Goal: Answer question/provide support: Share knowledge or assist other users

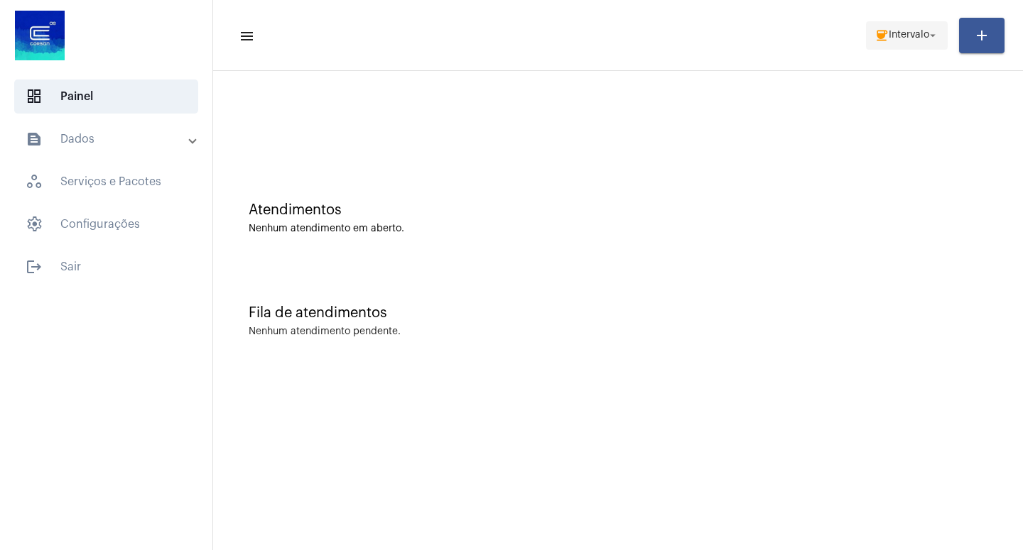
click at [932, 32] on mat-icon "arrow_drop_down" at bounding box center [932, 35] width 13 height 13
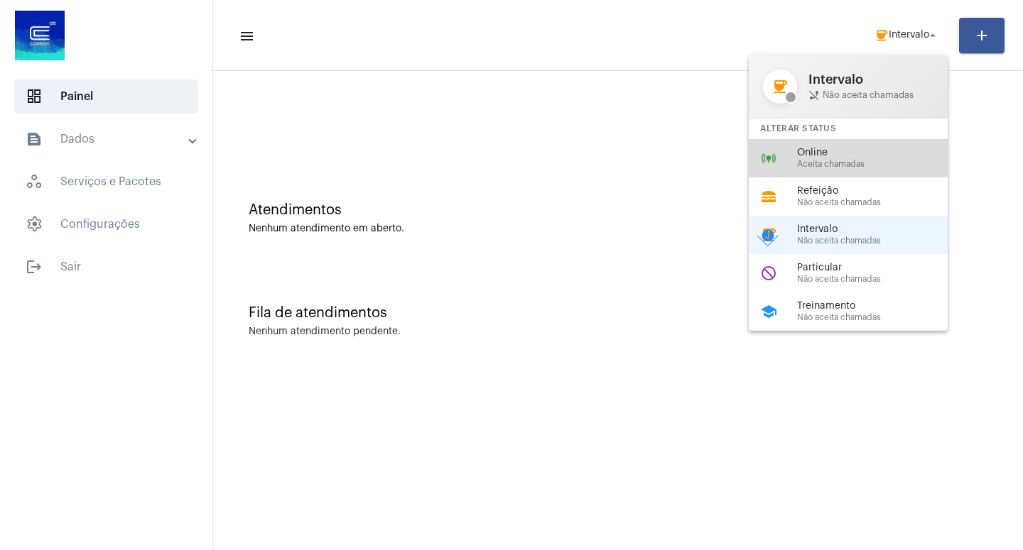
click at [863, 165] on span "Aceita chamadas" at bounding box center [878, 164] width 162 height 9
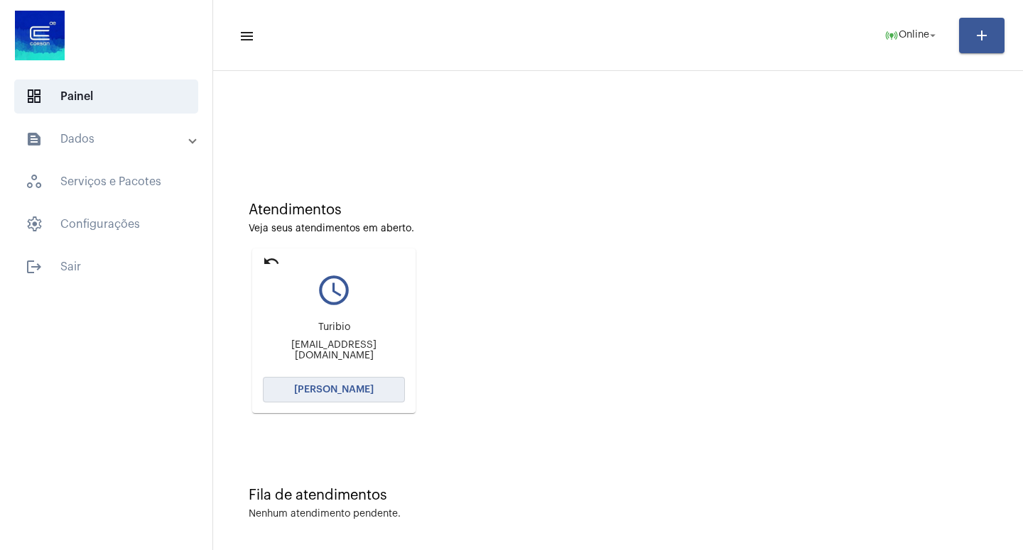
click at [328, 387] on span "[PERSON_NAME]" at bounding box center [334, 390] width 80 height 10
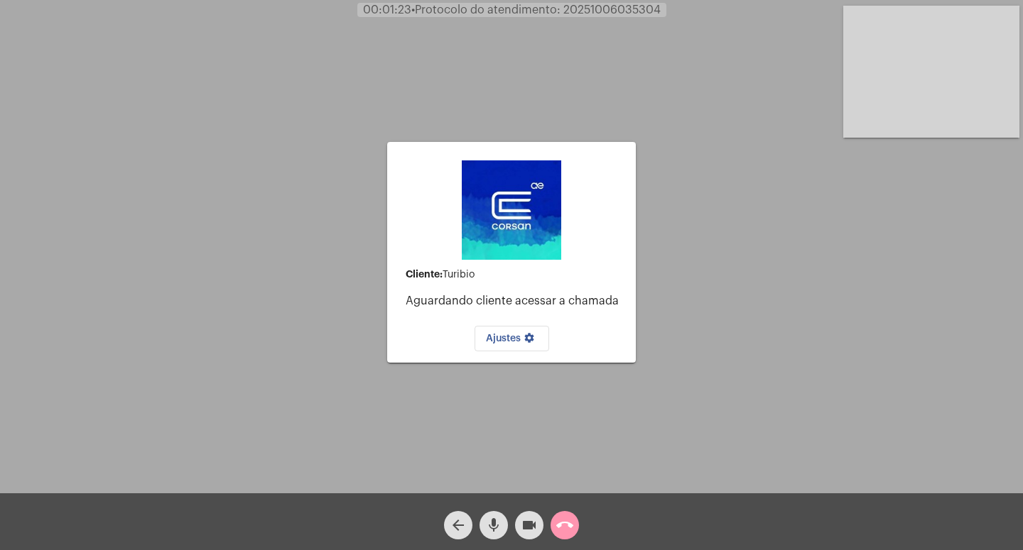
click at [535, 520] on mat-icon "videocam" at bounding box center [528, 525] width 17 height 17
click at [492, 520] on mat-icon "mic" at bounding box center [493, 525] width 17 height 17
click at [567, 523] on mat-icon "call_end" at bounding box center [564, 525] width 17 height 17
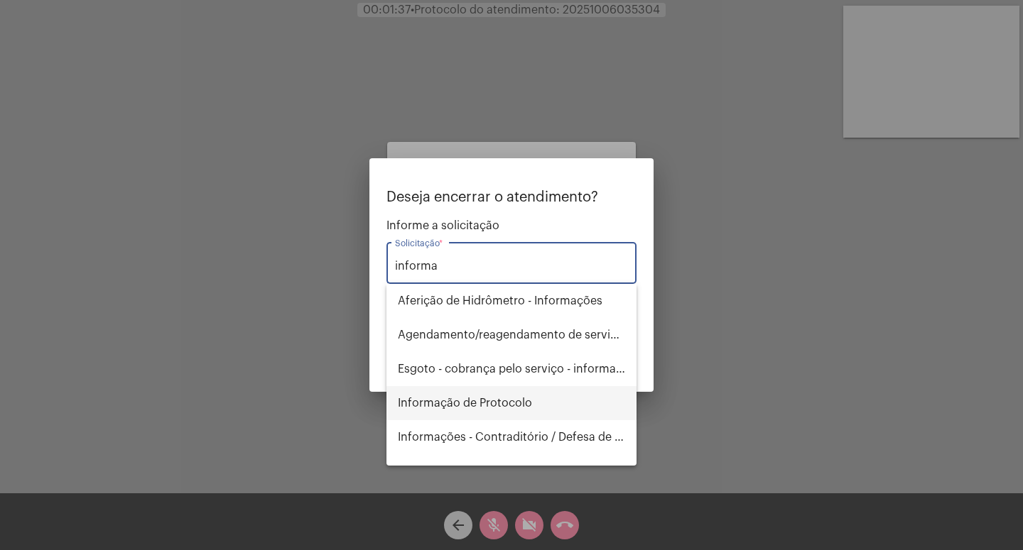
click at [498, 402] on span "Informação de Protocolo" at bounding box center [511, 403] width 227 height 34
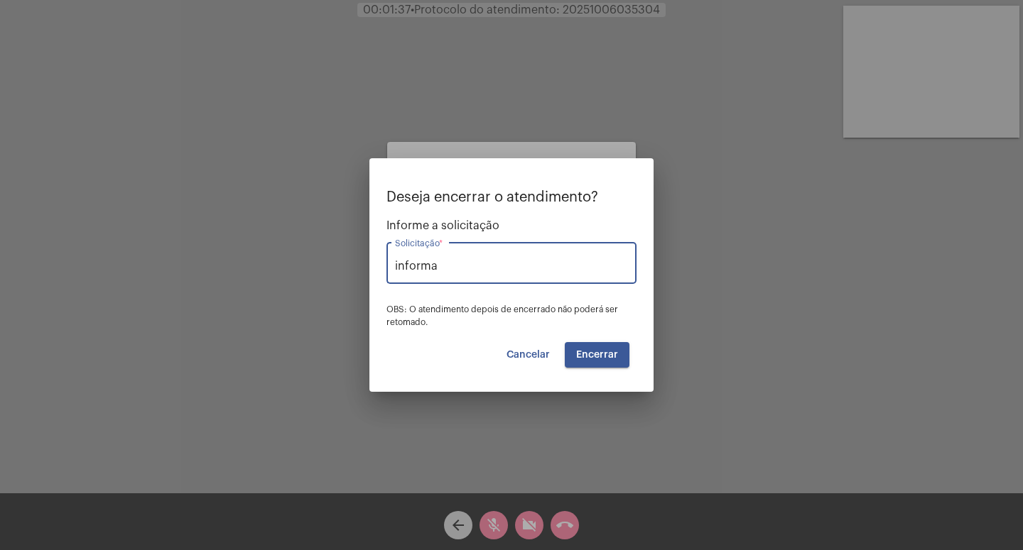
type input "Informação de Protocolo"
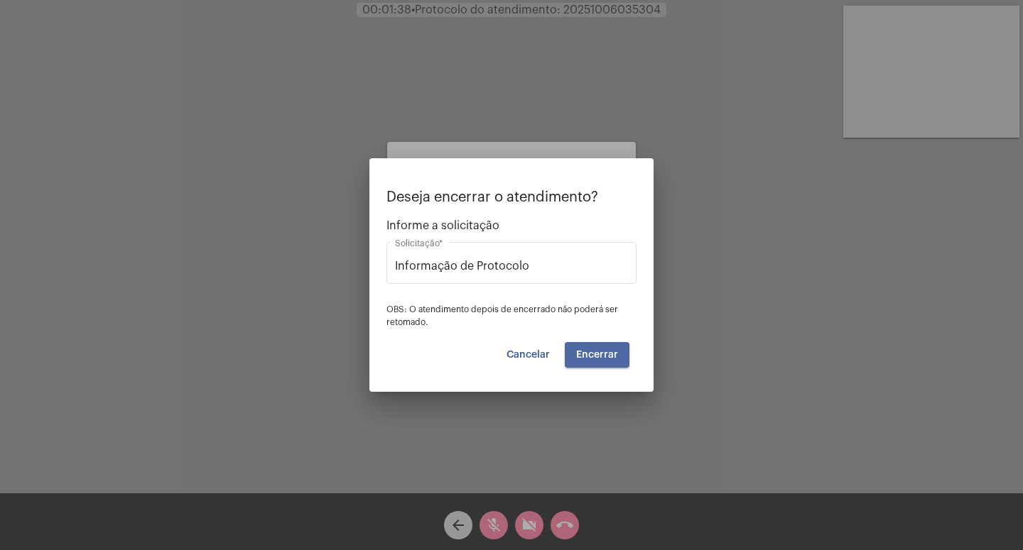
click at [593, 348] on button "Encerrar" at bounding box center [597, 355] width 65 height 26
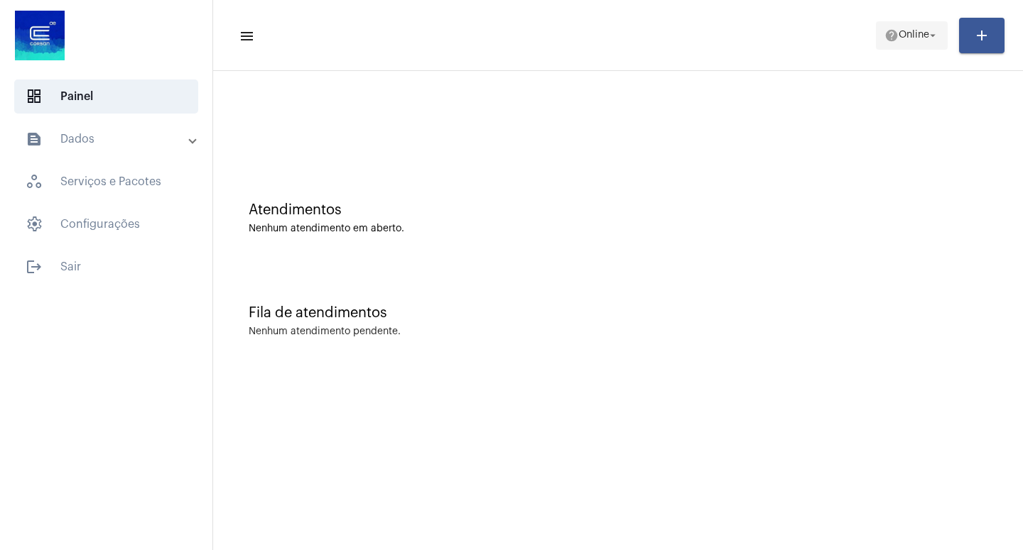
click at [929, 26] on span "help Online arrow_drop_down" at bounding box center [911, 35] width 55 height 26
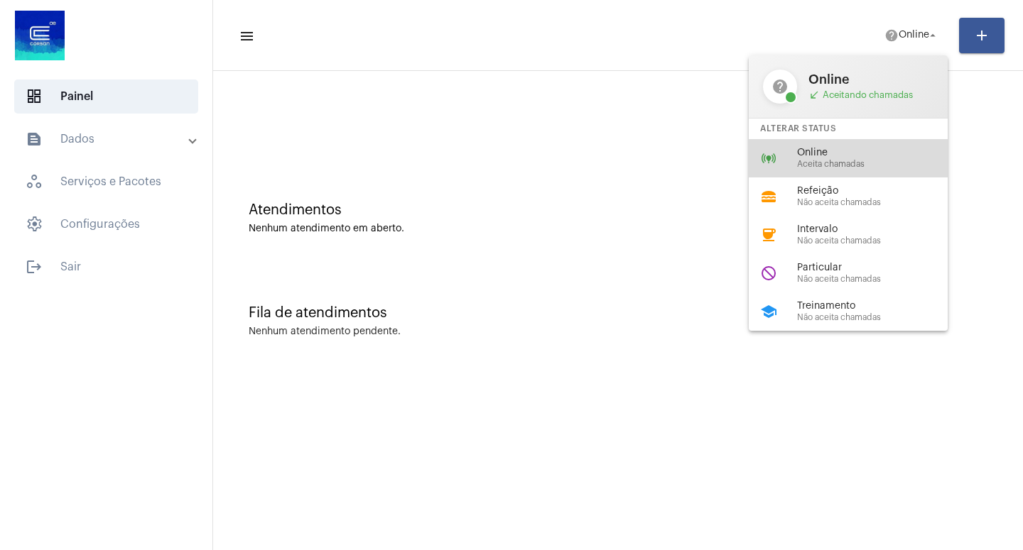
click at [834, 158] on span "Online" at bounding box center [878, 153] width 162 height 11
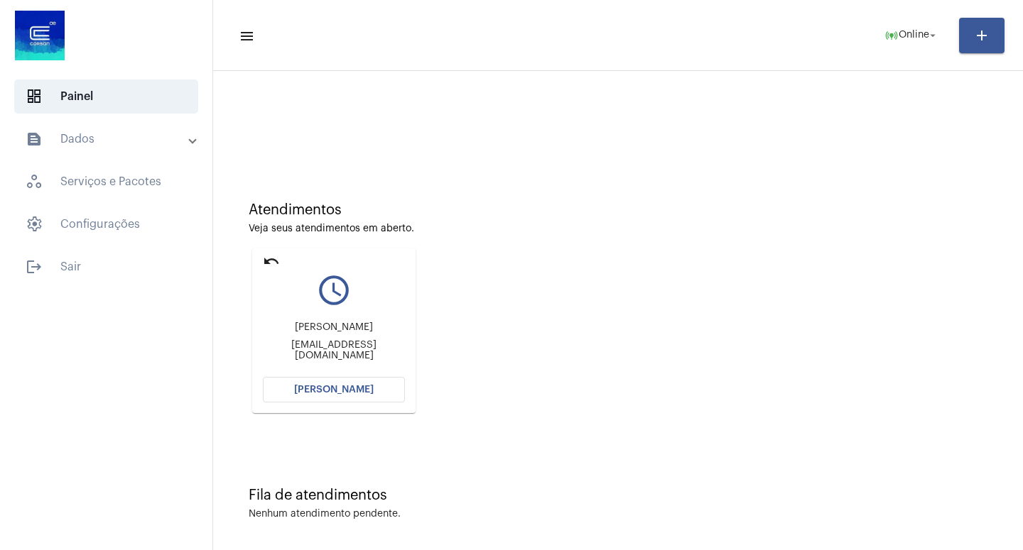
click at [325, 386] on span "[PERSON_NAME]" at bounding box center [334, 390] width 80 height 10
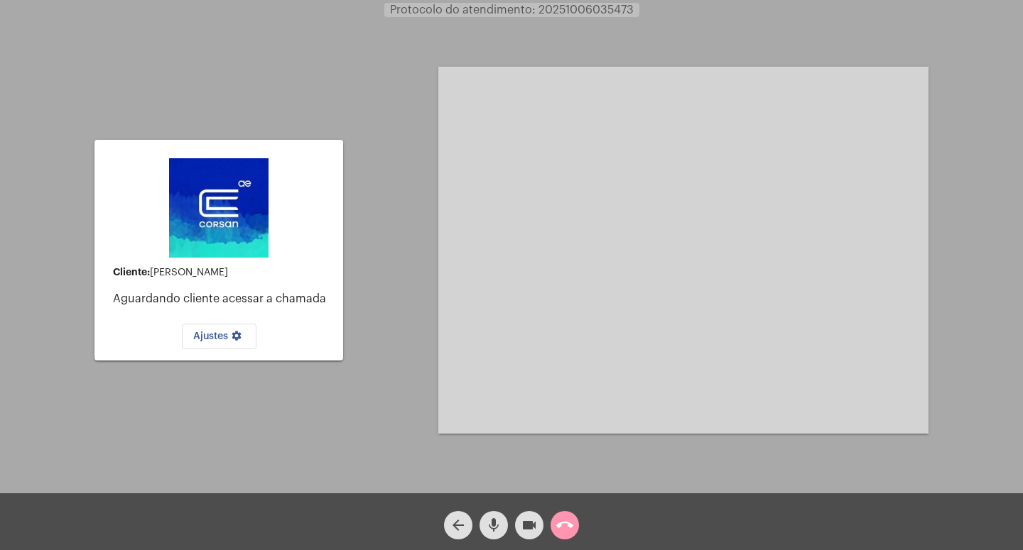
click at [530, 525] on mat-icon "videocam" at bounding box center [528, 525] width 17 height 17
click at [486, 522] on mat-icon "mic" at bounding box center [493, 525] width 17 height 17
click at [562, 520] on mat-icon "call_end" at bounding box center [564, 525] width 17 height 17
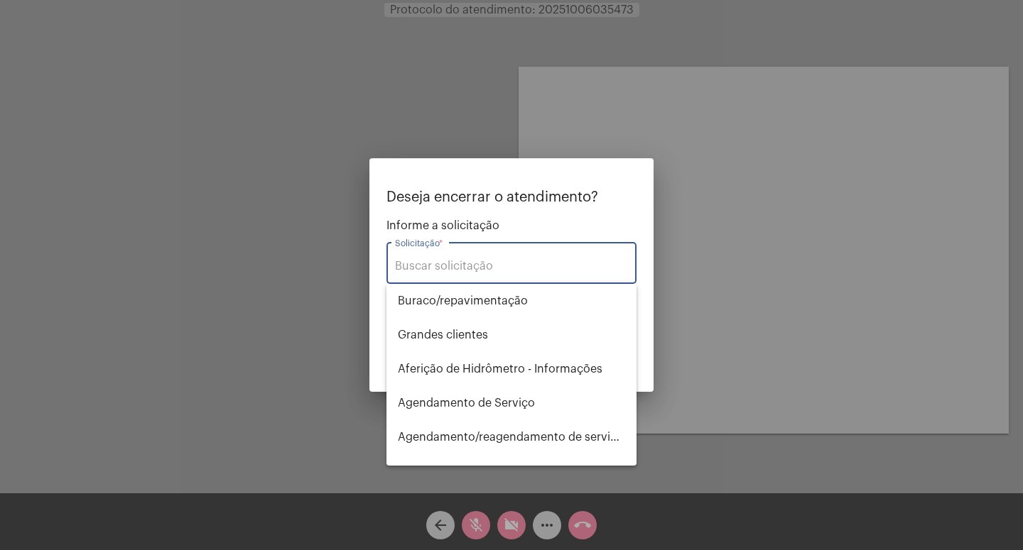
click at [440, 270] on input "Solicitação *" at bounding box center [511, 266] width 233 height 13
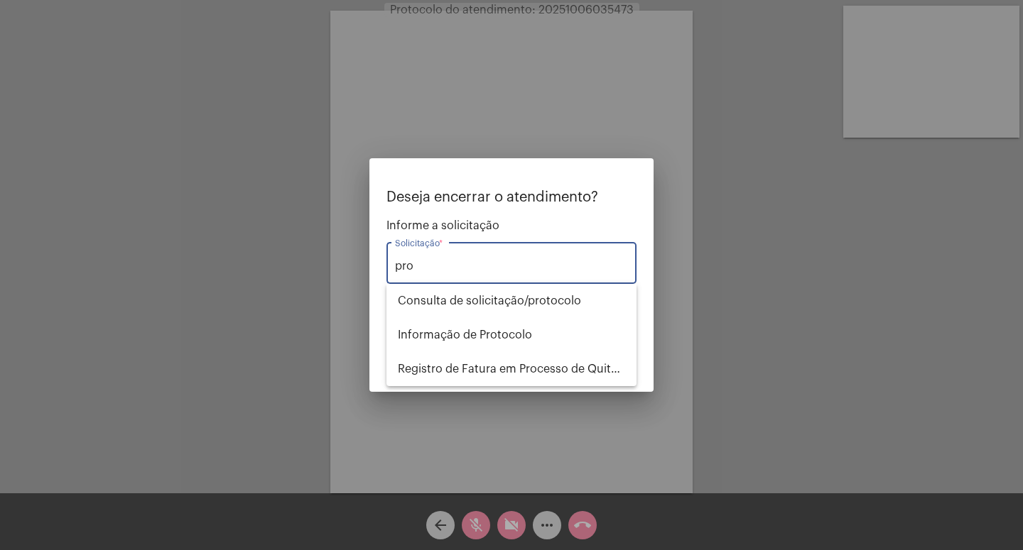
type input "pro"
click at [680, 392] on div at bounding box center [511, 275] width 1023 height 550
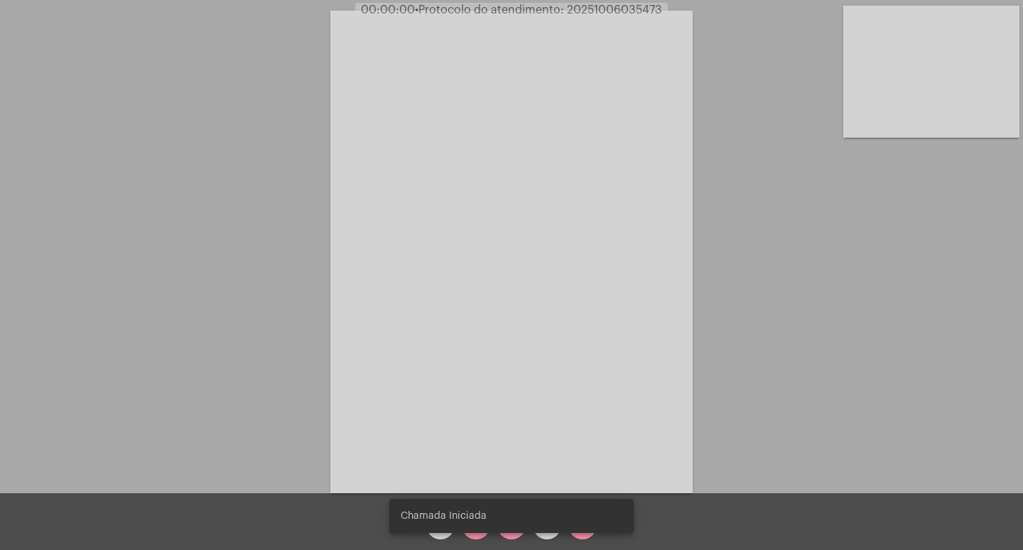
click at [509, 531] on snack-bar-container "Chamada Iniciada" at bounding box center [511, 516] width 244 height 34
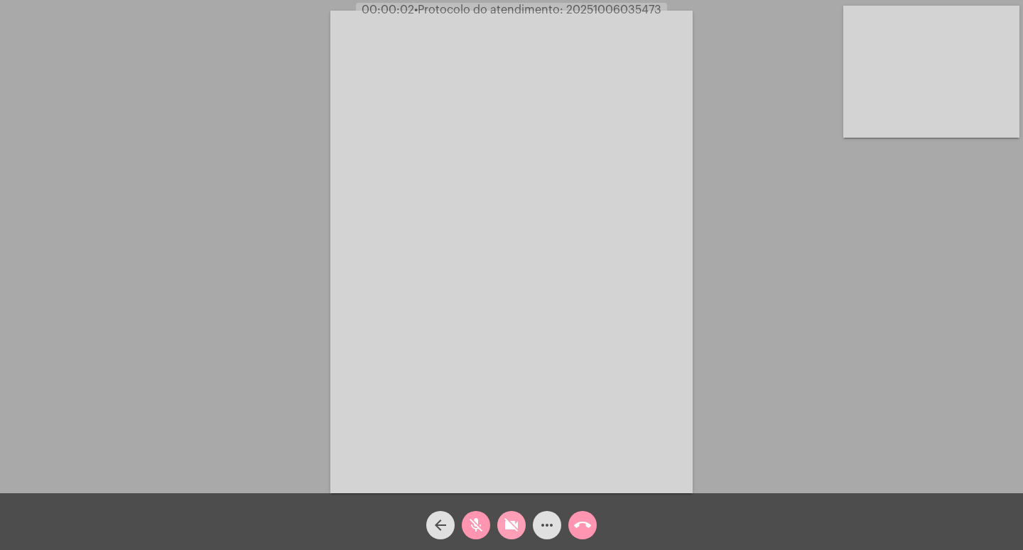
click at [506, 528] on mat-icon "videocam_off" at bounding box center [511, 525] width 17 height 17
click at [475, 525] on mat-icon "mic_off" at bounding box center [475, 525] width 17 height 17
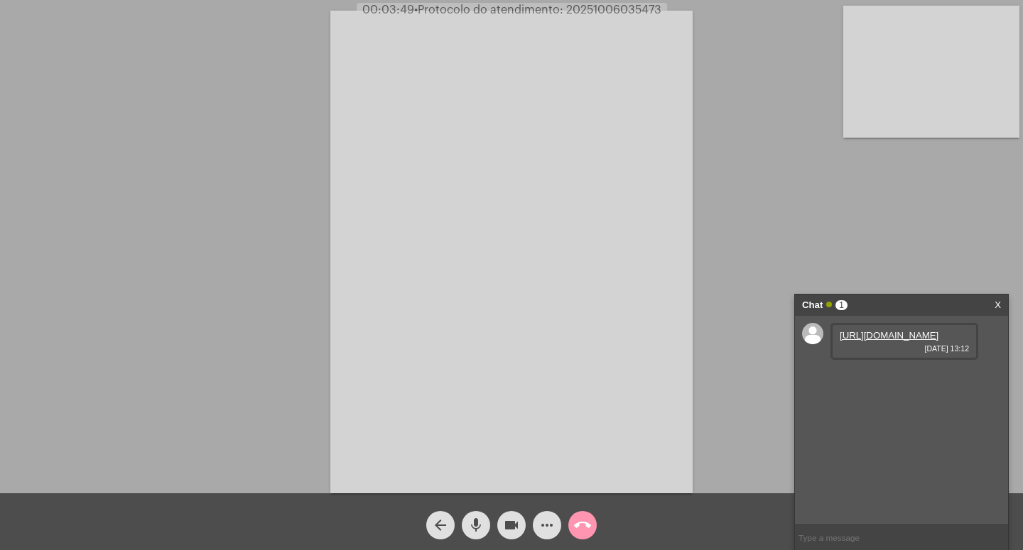
click at [905, 341] on link "[URL][DOMAIN_NAME]" at bounding box center [888, 335] width 99 height 11
click at [901, 381] on link "[URL][DOMAIN_NAME]" at bounding box center [888, 376] width 99 height 11
click at [917, 221] on div "Acessando Câmera e Microfone..." at bounding box center [511, 251] width 1020 height 494
click at [888, 381] on link "[URL][DOMAIN_NAME]" at bounding box center [888, 376] width 99 height 11
click at [882, 341] on link "[URL][DOMAIN_NAME]" at bounding box center [888, 335] width 99 height 11
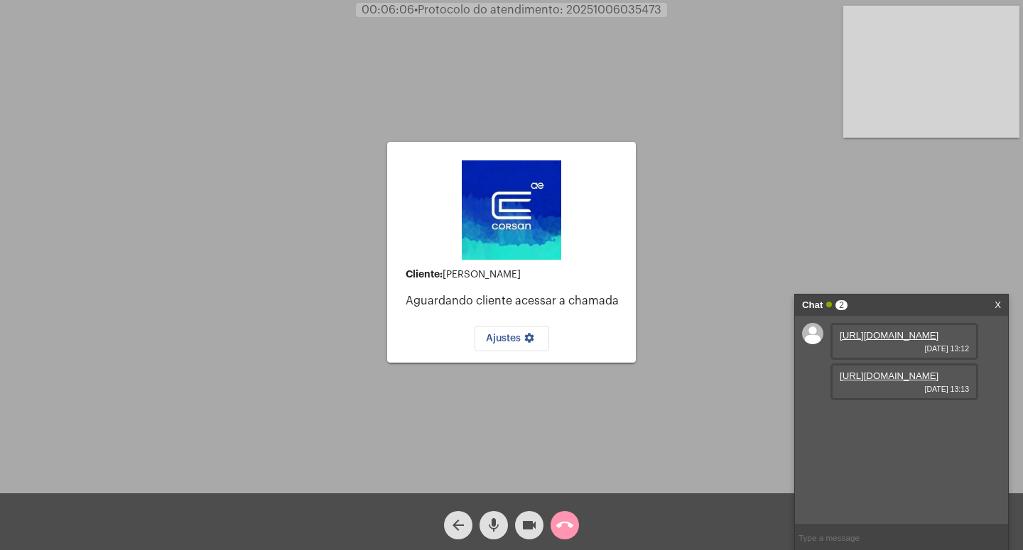
click at [530, 522] on mat-icon "videocam" at bounding box center [528, 525] width 17 height 17
click at [530, 522] on mat-icon "videocam_off" at bounding box center [528, 525] width 17 height 17
click at [528, 522] on mat-icon "videocam" at bounding box center [528, 525] width 17 height 17
click at [494, 523] on mat-icon "mic" at bounding box center [493, 525] width 17 height 17
click at [565, 521] on mat-icon "call_end" at bounding box center [564, 525] width 17 height 17
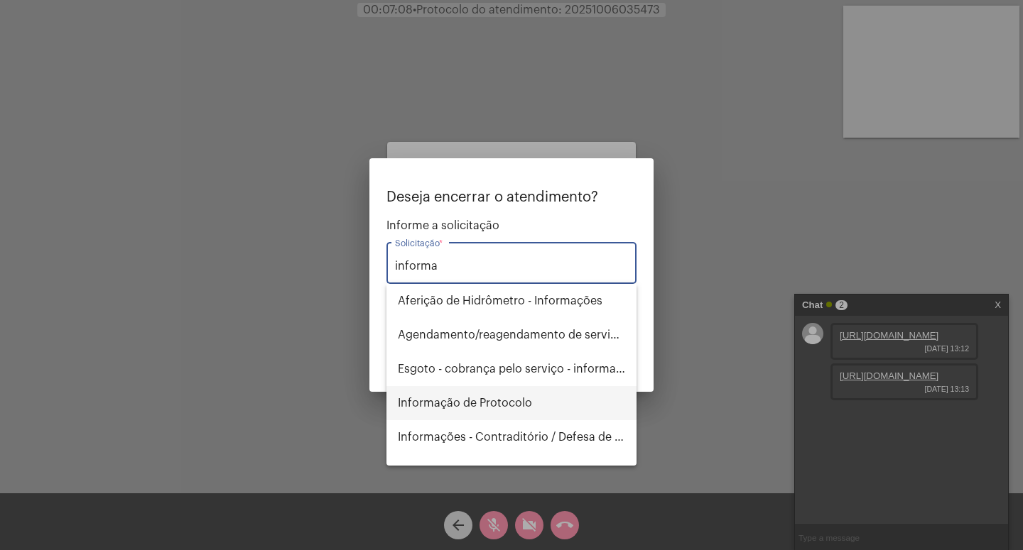
click at [518, 399] on span "Informação de Protocolo" at bounding box center [511, 403] width 227 height 34
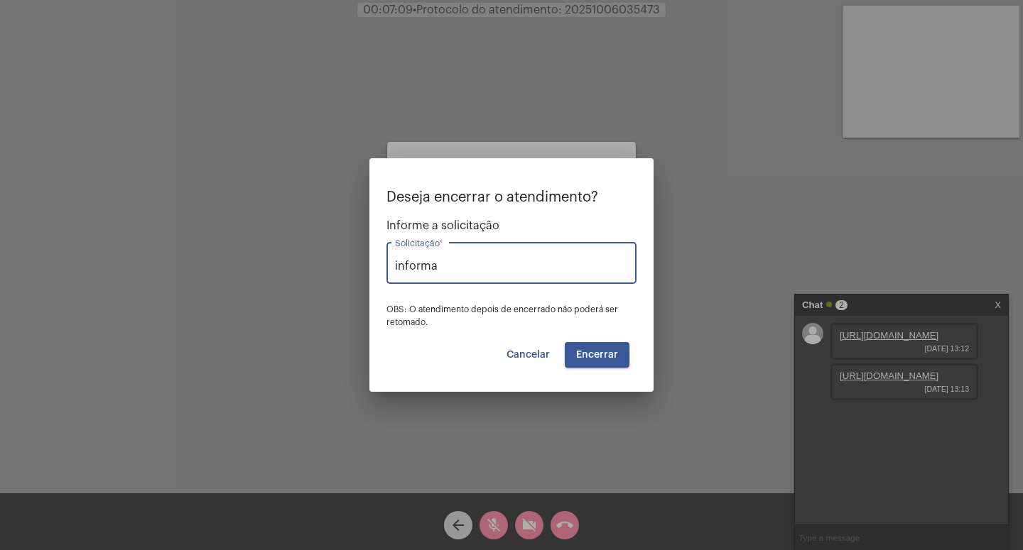
type input "Informação de Protocolo"
click at [607, 359] on span "Encerrar" at bounding box center [597, 355] width 42 height 10
click at [601, 351] on span "Encerrar" at bounding box center [597, 355] width 42 height 10
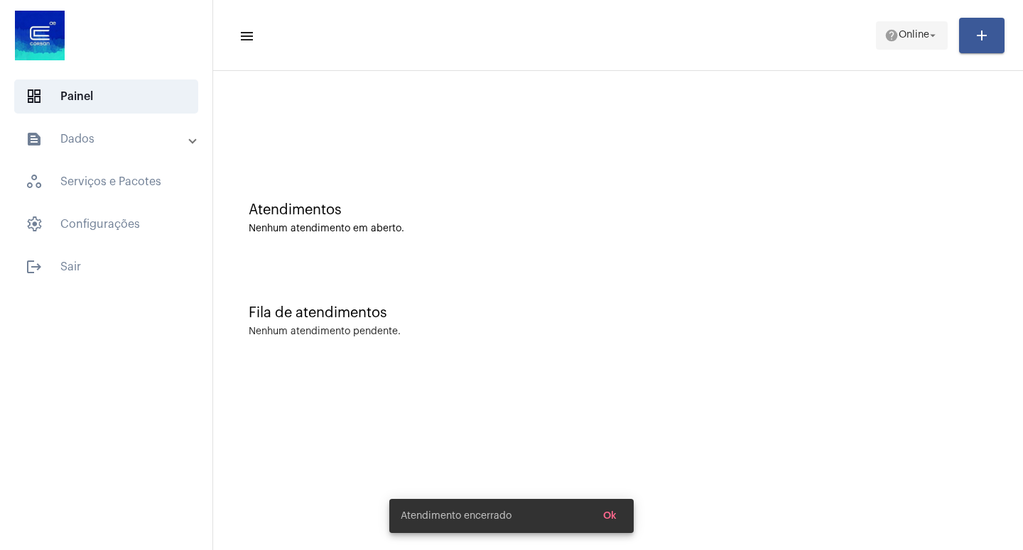
click at [932, 37] on mat-icon "arrow_drop_down" at bounding box center [932, 35] width 13 height 13
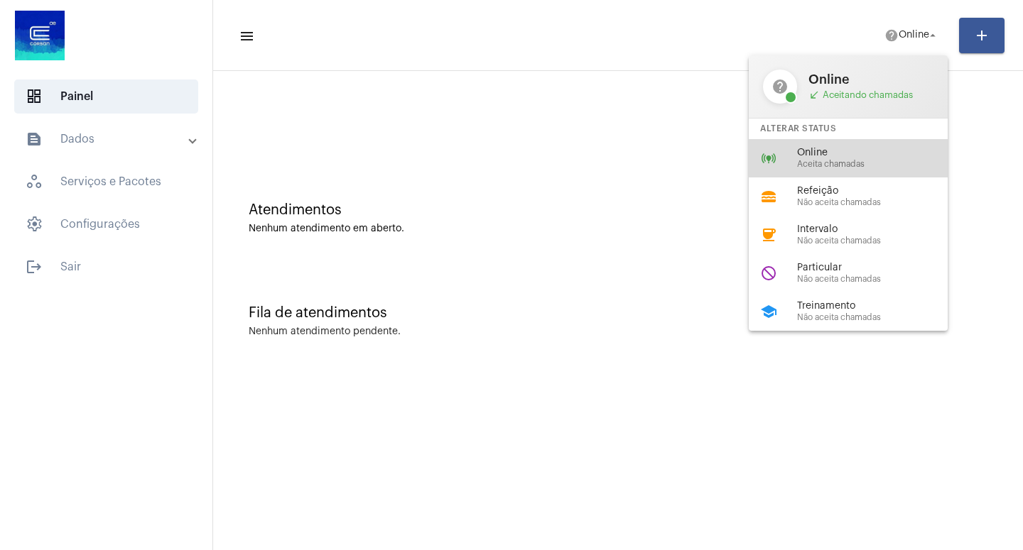
click at [847, 163] on span "Aceita chamadas" at bounding box center [878, 164] width 162 height 9
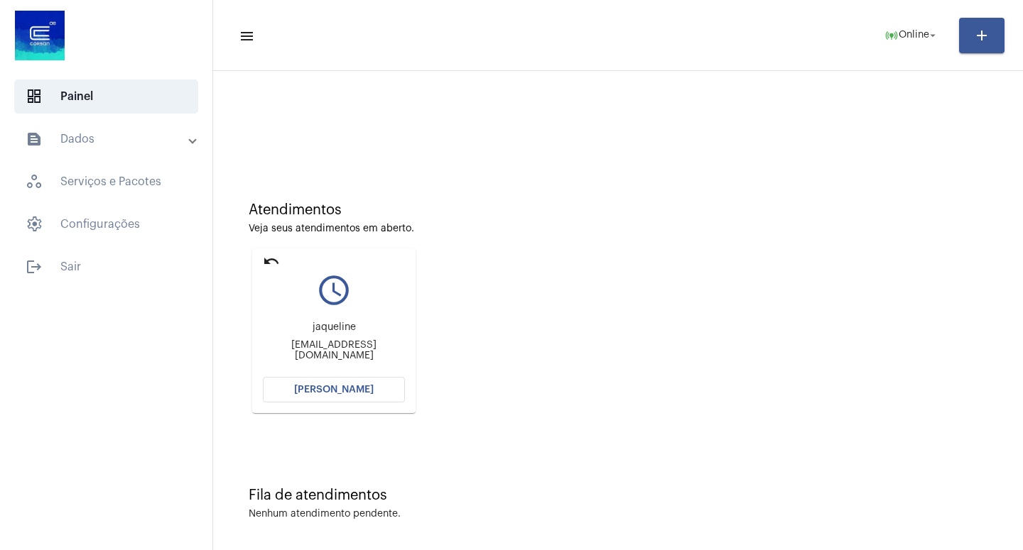
click at [330, 392] on span "[PERSON_NAME]" at bounding box center [334, 390] width 80 height 10
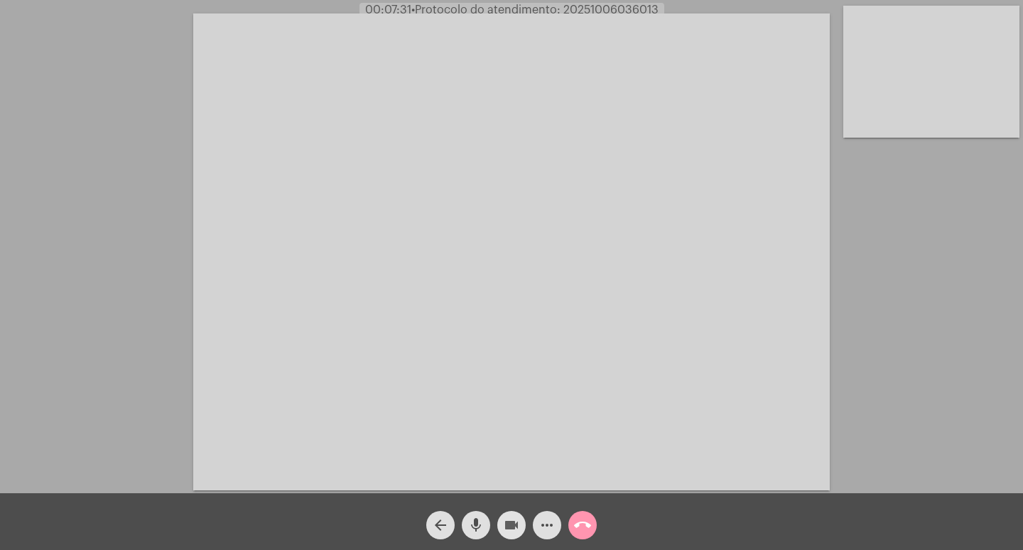
click at [513, 521] on mat-icon "videocam" at bounding box center [511, 525] width 17 height 17
click at [474, 518] on mat-icon "mic" at bounding box center [475, 525] width 17 height 17
click at [581, 520] on mat-icon "call_end" at bounding box center [582, 525] width 17 height 17
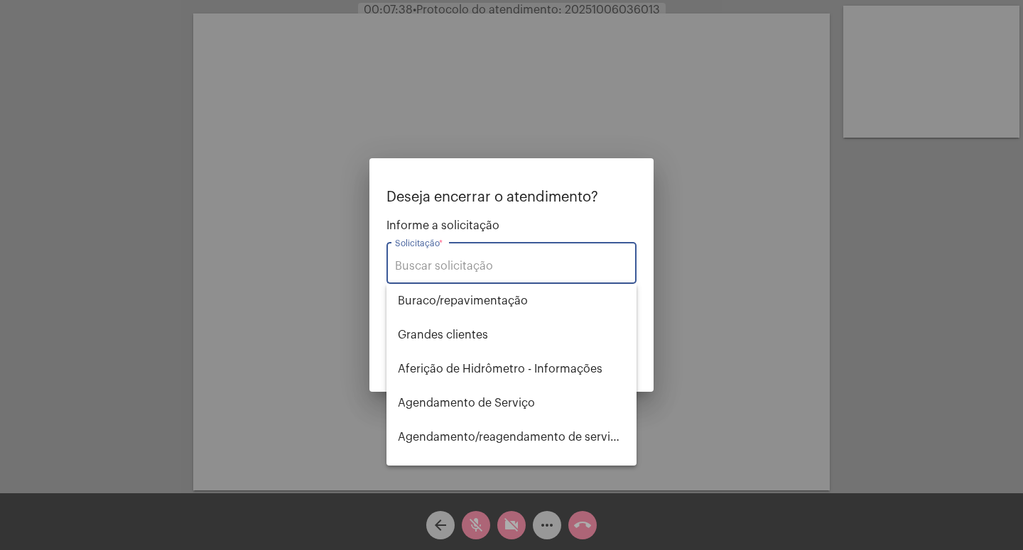
click at [441, 264] on input "Solicitação *" at bounding box center [511, 266] width 233 height 13
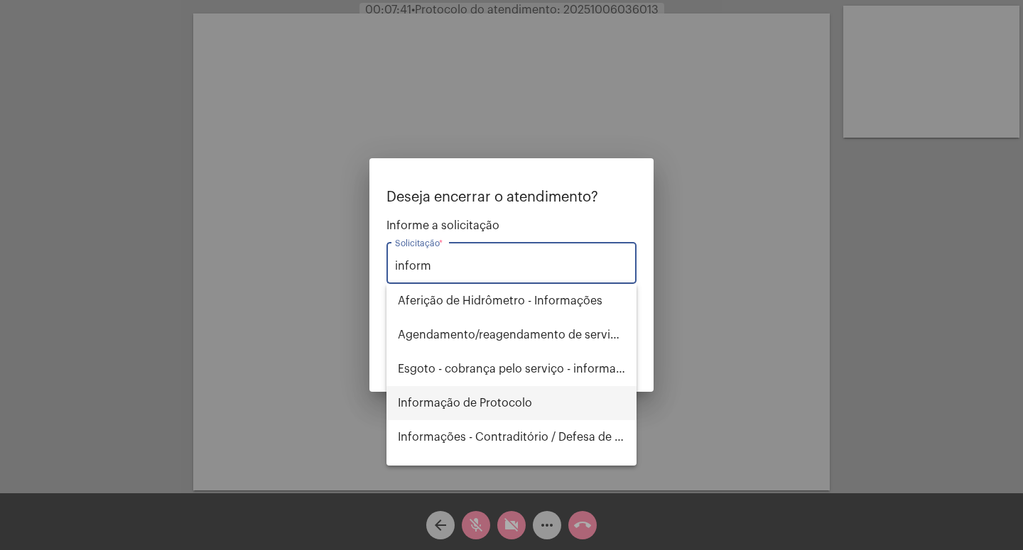
click at [484, 406] on span "Informação de Protocolo" at bounding box center [511, 403] width 227 height 34
type input "Informação de Protocolo"
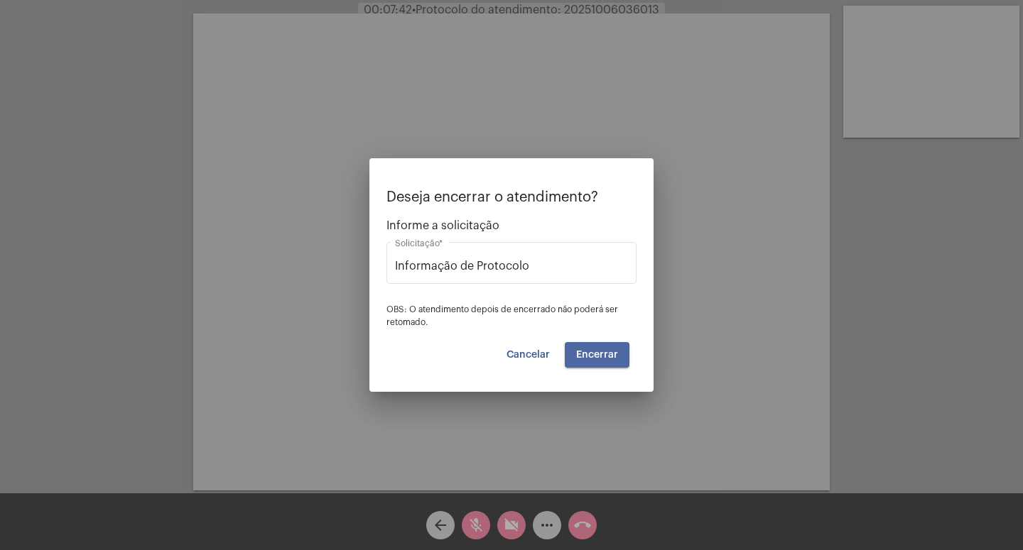
click at [592, 357] on span "Encerrar" at bounding box center [597, 355] width 42 height 10
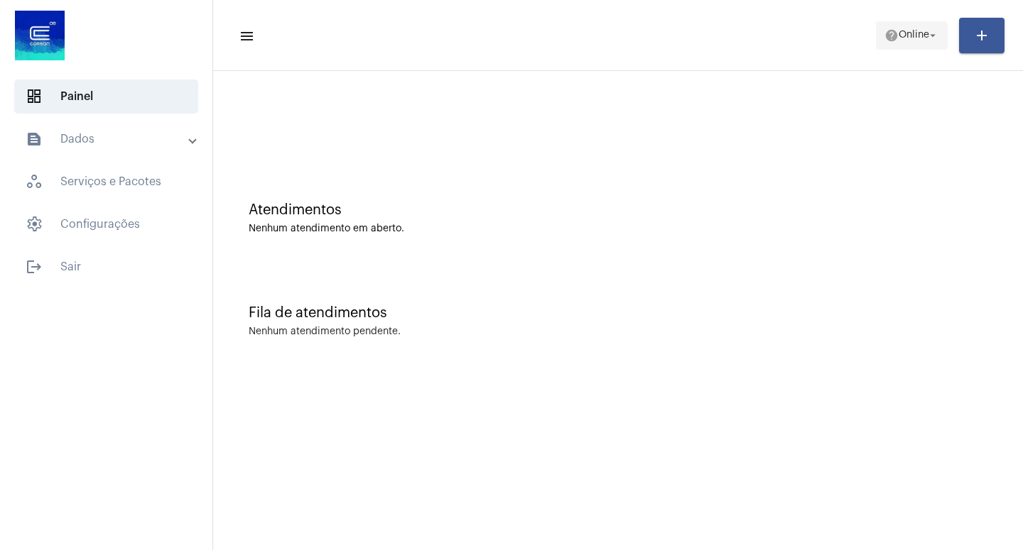
click at [936, 33] on mat-icon "arrow_drop_down" at bounding box center [932, 35] width 13 height 13
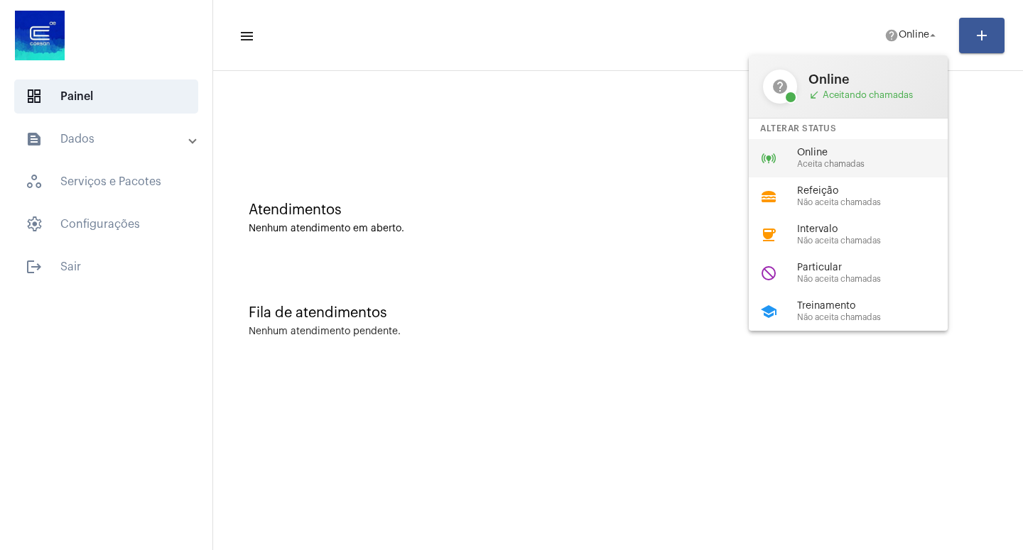
click at [854, 158] on span "Online" at bounding box center [878, 153] width 162 height 11
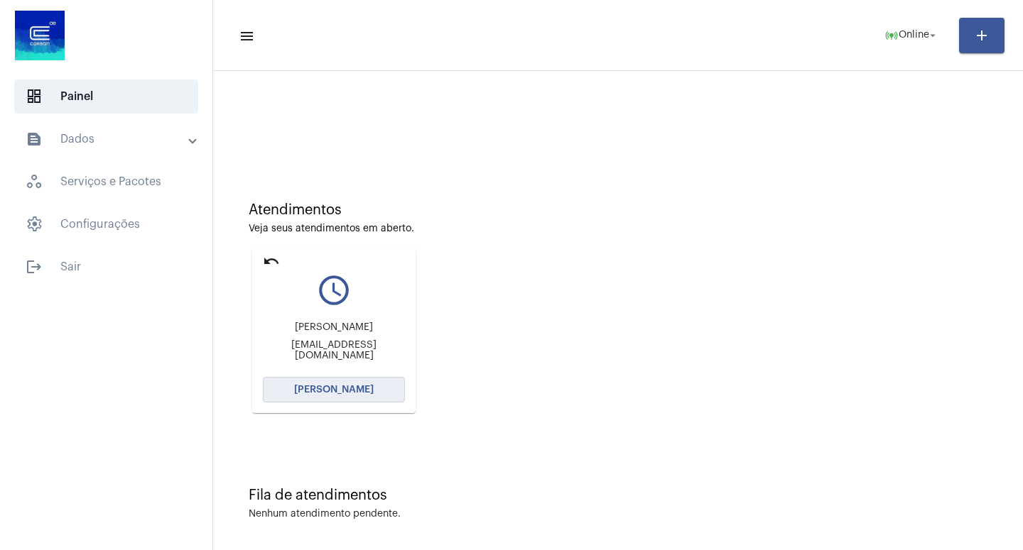
click at [313, 383] on button "[PERSON_NAME]" at bounding box center [334, 390] width 142 height 26
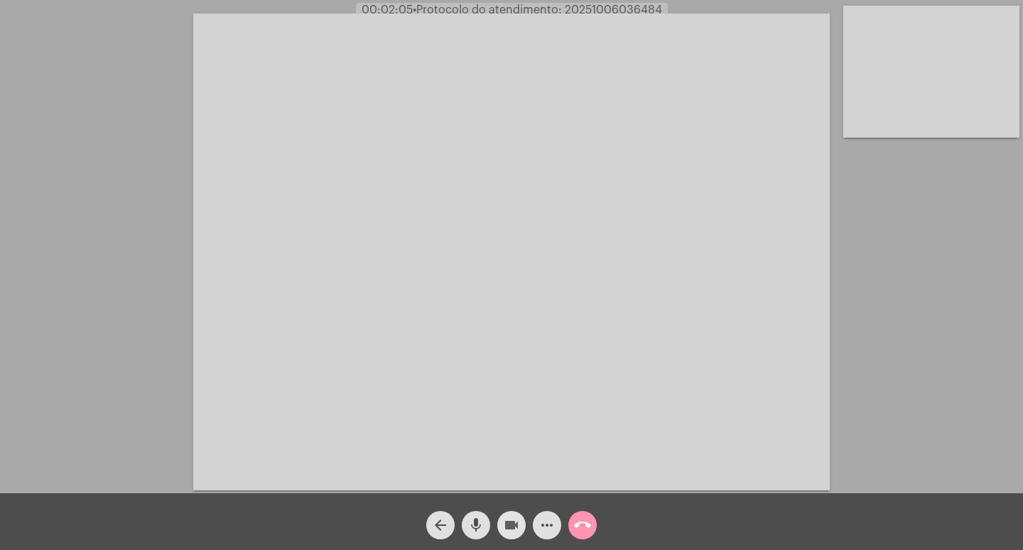
click at [510, 523] on mat-icon "videocam" at bounding box center [511, 525] width 17 height 17
click at [482, 523] on mat-icon "mic" at bounding box center [475, 525] width 17 height 17
click at [515, 520] on mat-icon "videocam_off" at bounding box center [511, 525] width 17 height 17
click at [474, 523] on mat-icon "mic_off" at bounding box center [475, 525] width 17 height 17
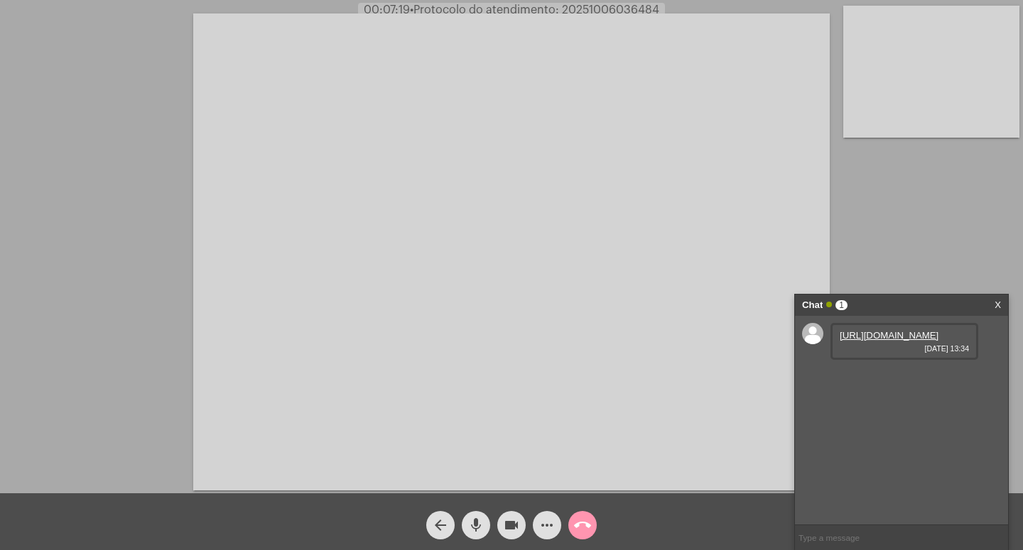
click at [895, 341] on link "[URL][DOMAIN_NAME]" at bounding box center [888, 335] width 99 height 11
click at [511, 523] on mat-icon "videocam" at bounding box center [511, 525] width 17 height 17
click at [511, 523] on mat-icon "videocam_off" at bounding box center [511, 525] width 17 height 17
click at [882, 381] on link "[URL][DOMAIN_NAME]" at bounding box center [888, 376] width 99 height 11
click at [508, 522] on mat-icon "videocam" at bounding box center [511, 525] width 17 height 17
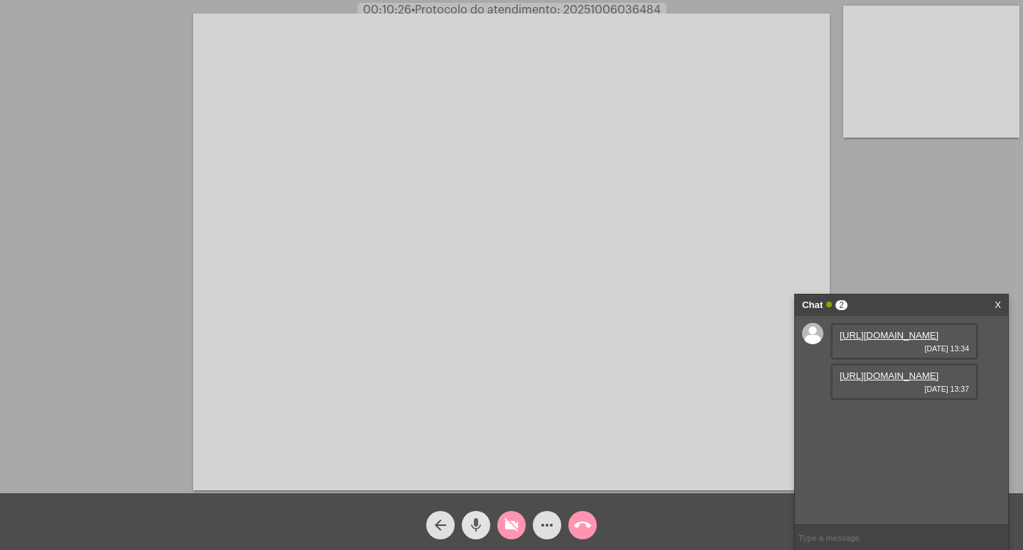
click at [474, 525] on mat-icon "mic" at bounding box center [475, 525] width 17 height 17
click at [888, 341] on link "[URL][DOMAIN_NAME]" at bounding box center [888, 335] width 99 height 11
click at [876, 381] on link "[URL][DOMAIN_NAME]" at bounding box center [888, 376] width 99 height 11
click at [517, 524] on mat-icon "videocam_off" at bounding box center [511, 525] width 17 height 17
click at [480, 523] on mat-icon "mic_off" at bounding box center [475, 525] width 17 height 17
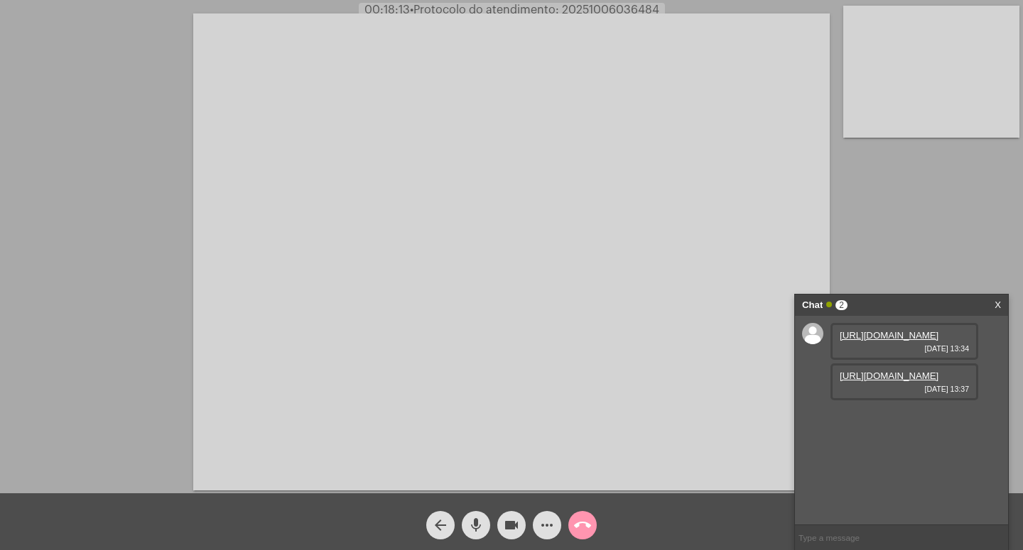
click at [479, 525] on mat-icon "mic" at bounding box center [475, 525] width 17 height 17
click at [510, 522] on mat-icon "videocam" at bounding box center [511, 525] width 17 height 17
click at [474, 521] on mat-icon "mic_off" at bounding box center [475, 525] width 17 height 17
click at [516, 525] on mat-icon "videocam_off" at bounding box center [511, 525] width 17 height 17
click at [506, 525] on mat-icon "videocam" at bounding box center [511, 525] width 17 height 17
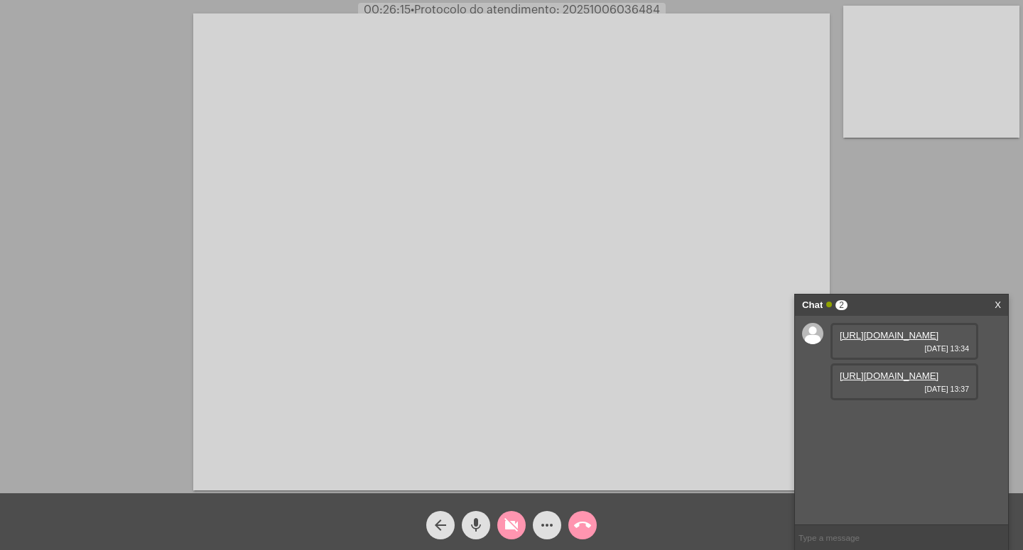
click at [476, 525] on mat-icon "mic" at bounding box center [475, 525] width 17 height 17
click at [481, 522] on mat-icon "mic_off" at bounding box center [475, 525] width 17 height 17
click at [512, 523] on mat-icon "videocam_off" at bounding box center [511, 525] width 17 height 17
click at [512, 520] on mat-icon "videocam" at bounding box center [511, 525] width 17 height 17
drag, startPoint x: 474, startPoint y: 516, endPoint x: 550, endPoint y: 518, distance: 76.7
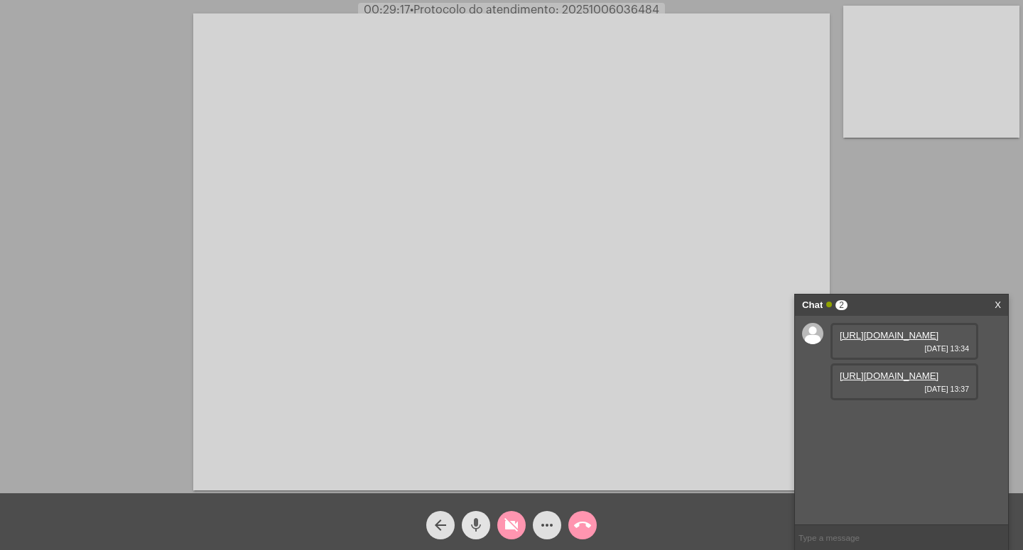
click at [476, 517] on span "mic" at bounding box center [475, 525] width 17 height 28
click at [580, 519] on mat-icon "call_end" at bounding box center [582, 525] width 17 height 17
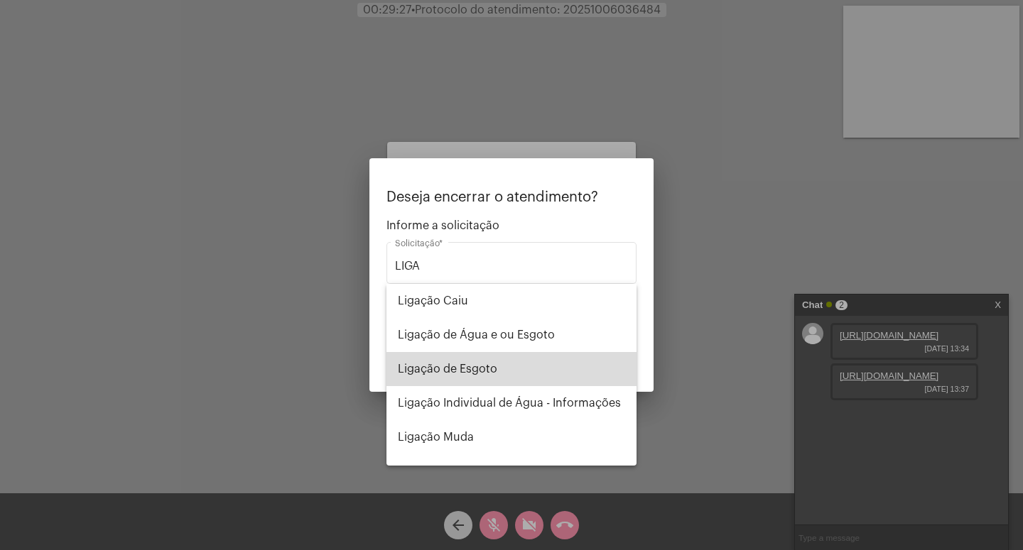
click at [517, 374] on span "Ligação de Esgoto" at bounding box center [511, 369] width 227 height 34
type input "Ligação de Esgoto"
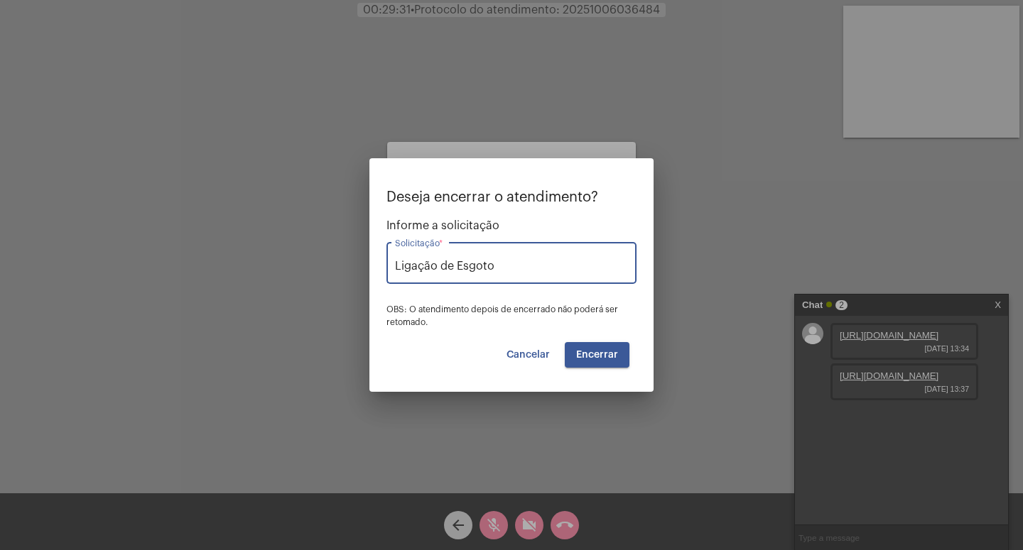
click at [608, 354] on span "Encerrar" at bounding box center [597, 355] width 42 height 10
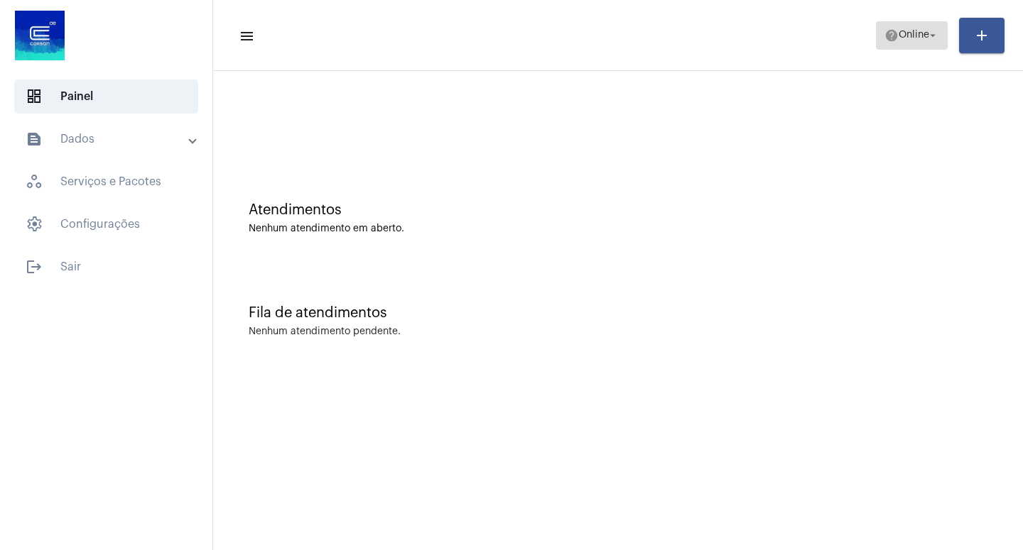
click at [939, 33] on button "help Online arrow_drop_down" at bounding box center [912, 35] width 72 height 28
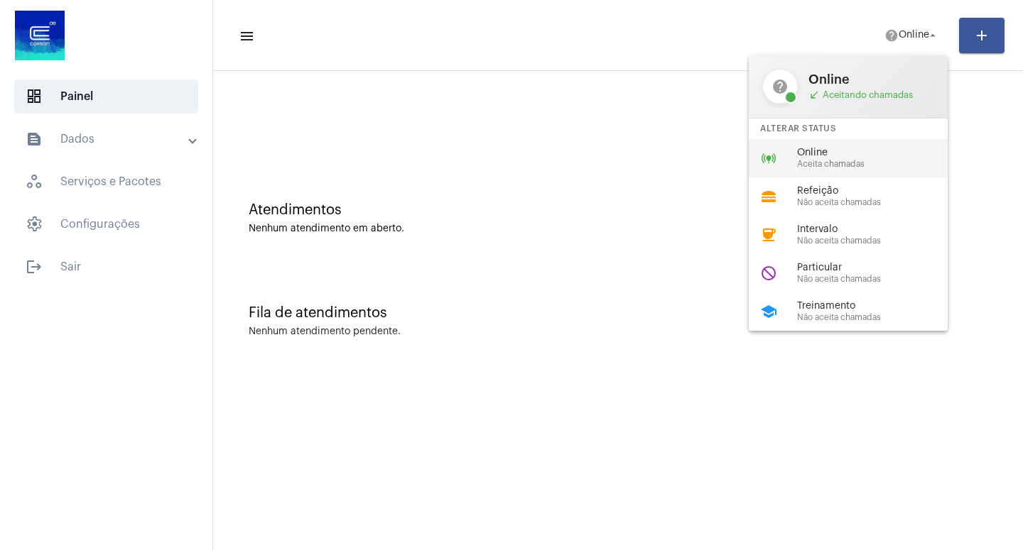
click at [836, 163] on span "Aceita chamadas" at bounding box center [878, 164] width 162 height 9
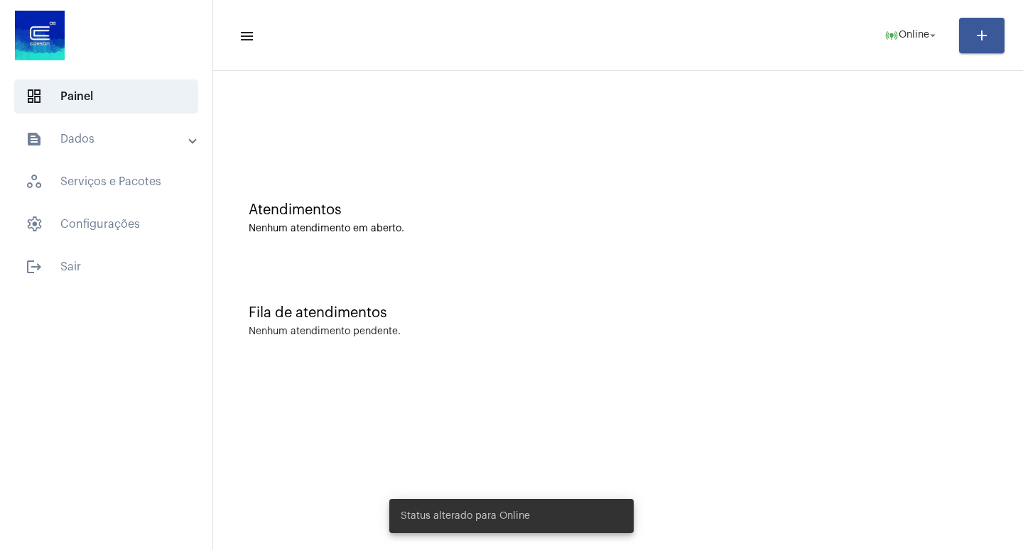
click at [126, 142] on mat-panel-title "text_snippet_outlined Dados" at bounding box center [108, 139] width 164 height 17
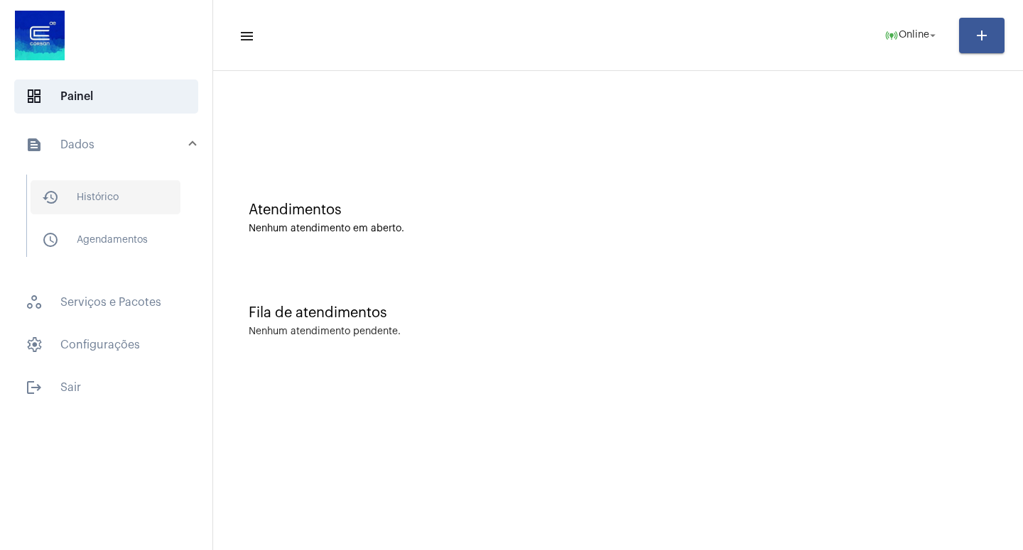
click at [129, 197] on span "history_outlined Histórico" at bounding box center [106, 197] width 150 height 34
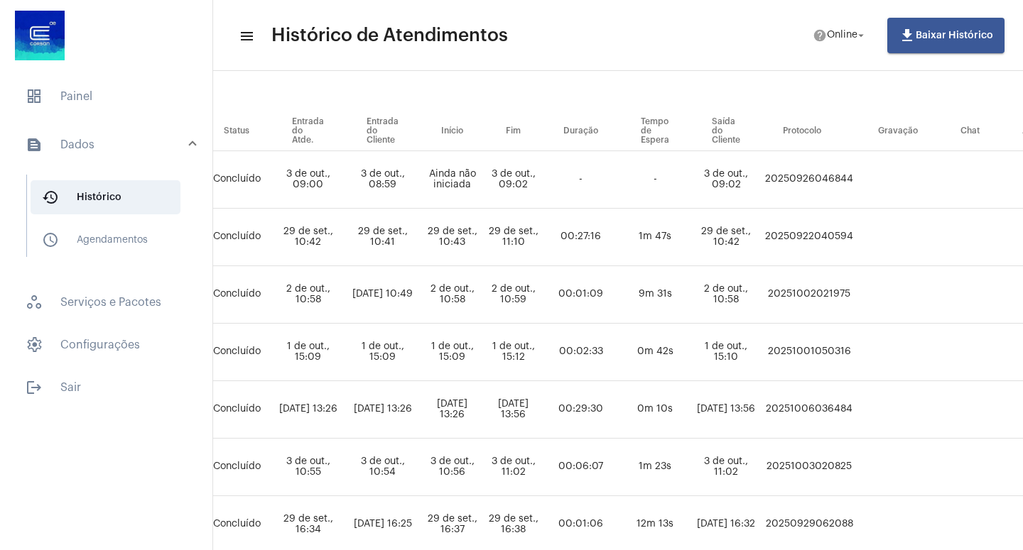
scroll to position [136, 686]
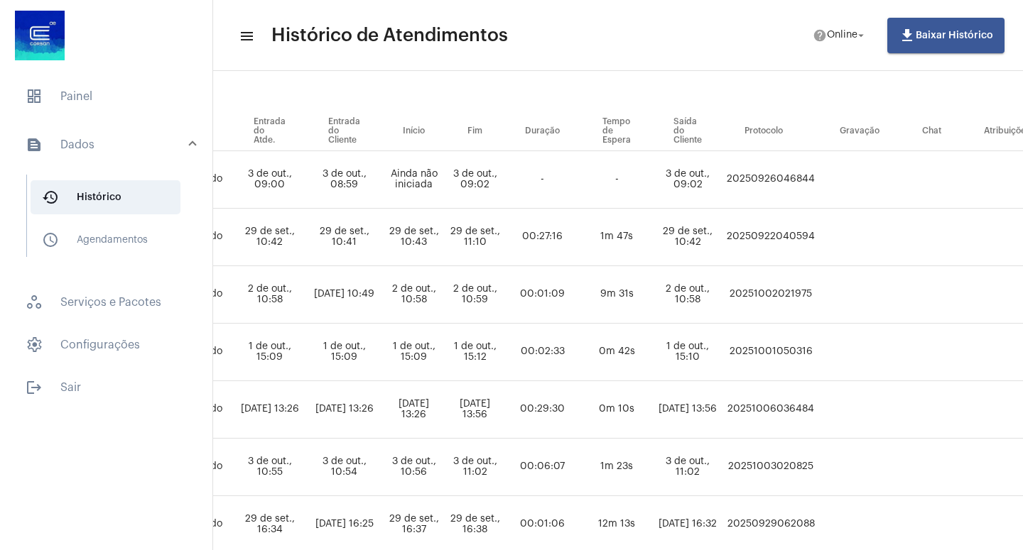
drag, startPoint x: 845, startPoint y: 410, endPoint x: 922, endPoint y: 415, distance: 77.6
click at [818, 415] on td "20251006036484" at bounding box center [770, 410] width 95 height 58
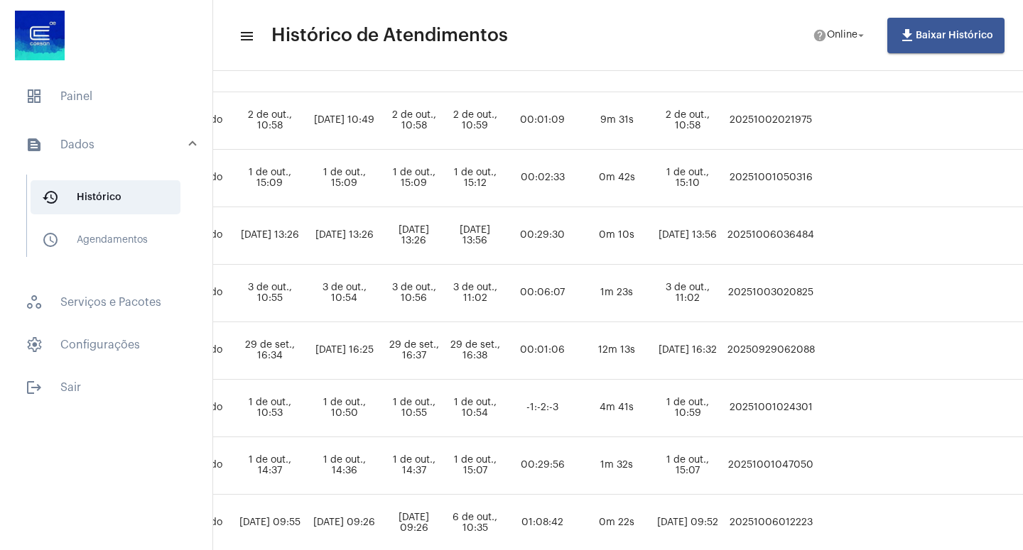
drag, startPoint x: 660, startPoint y: 536, endPoint x: 611, endPoint y: 543, distance: 49.5
click at [609, 544] on tbody "[PERSON_NAME] ligacao_caiu JULIANA APARECIDA LARA [EMAIL_ADDRESS][DOMAIN_NAME] …" at bounding box center [334, 552] width 1542 height 1150
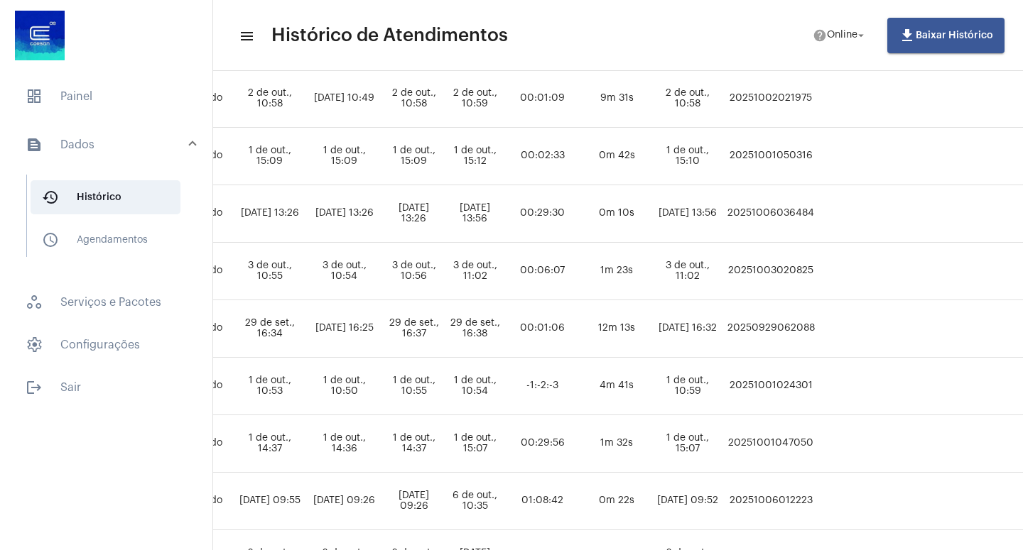
drag, startPoint x: 653, startPoint y: 456, endPoint x: 661, endPoint y: 458, distance: 8.8
click at [581, 455] on td "00:29:56" at bounding box center [541, 444] width 77 height 58
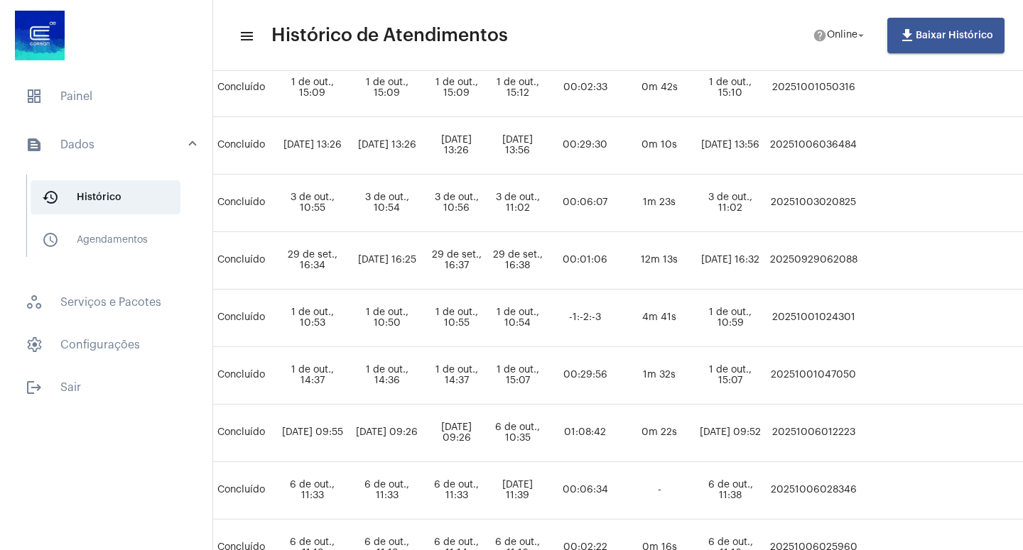
scroll to position [400, 743]
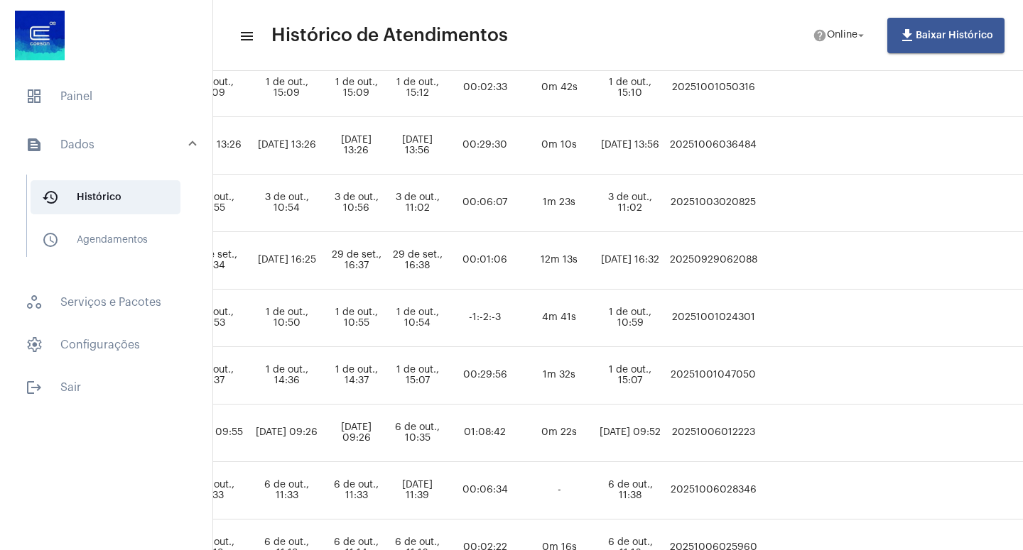
drag, startPoint x: 781, startPoint y: 145, endPoint x: 871, endPoint y: 148, distance: 90.2
click at [871, 148] on tr "[PERSON_NAME] ligacao_de_esgoto [PERSON_NAME] [PERSON_NAME][EMAIL_ADDRESS][DOMA…" at bounding box center [276, 146] width 1542 height 58
copy td "20251006036484"
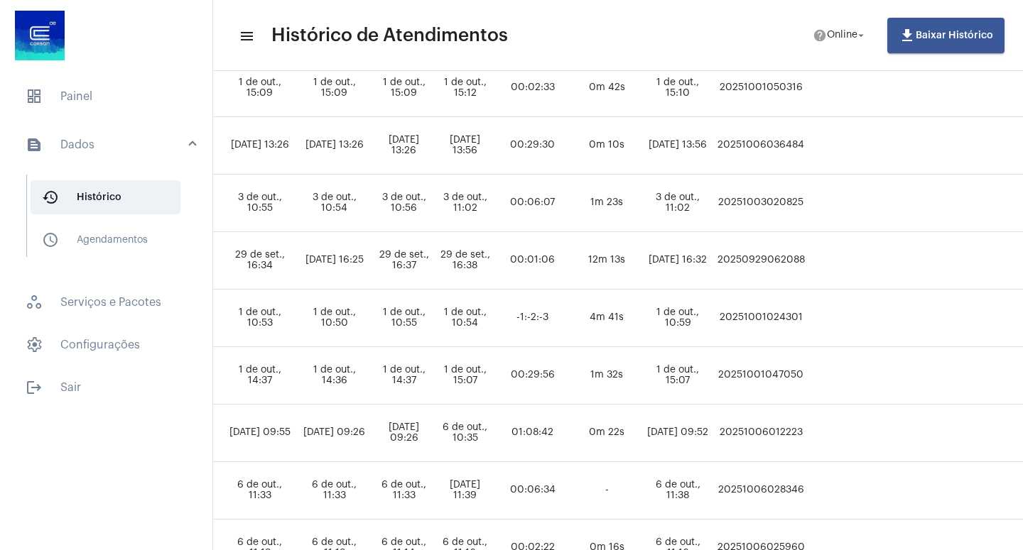
scroll to position [400, 645]
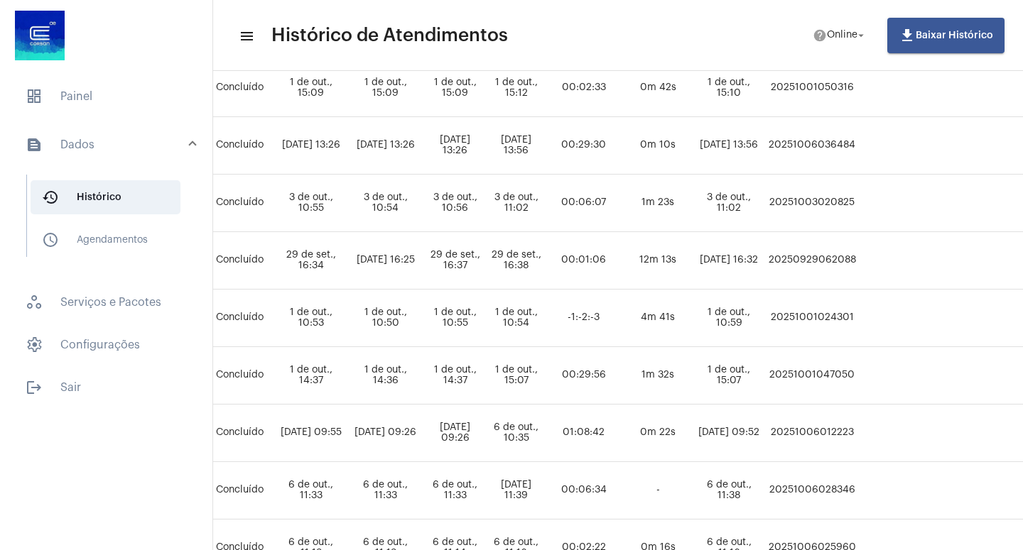
copy td "20251006036484"
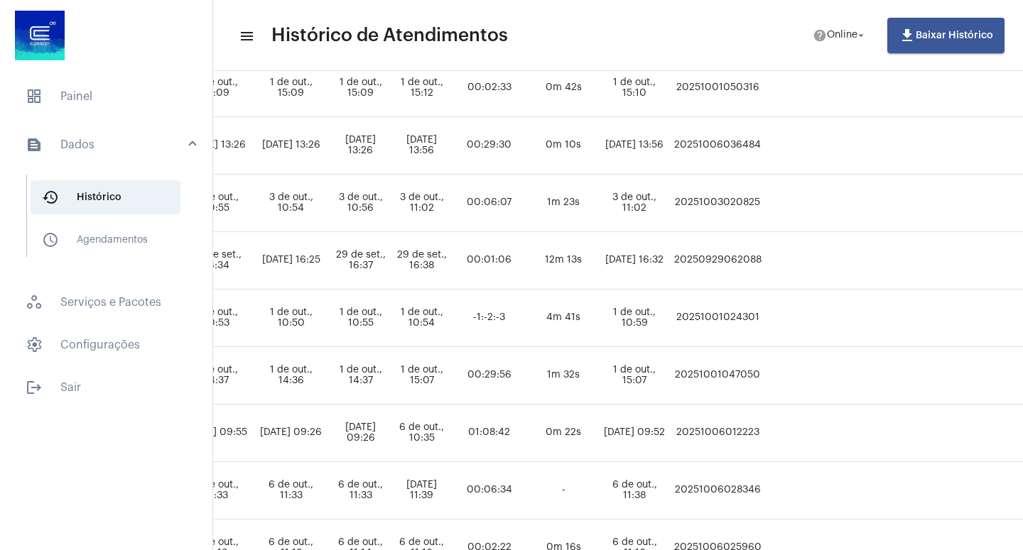
scroll to position [400, 741]
drag, startPoint x: 782, startPoint y: 430, endPoint x: 866, endPoint y: 430, distance: 84.5
click at [763, 430] on td "20251006012223" at bounding box center [715, 434] width 95 height 58
copy td "20251006012223"
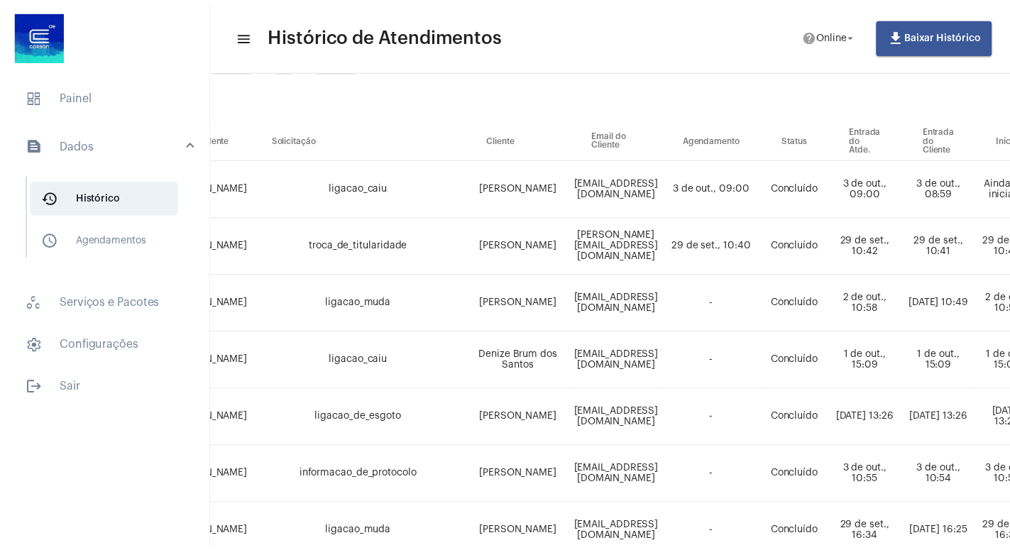
scroll to position [0, 80]
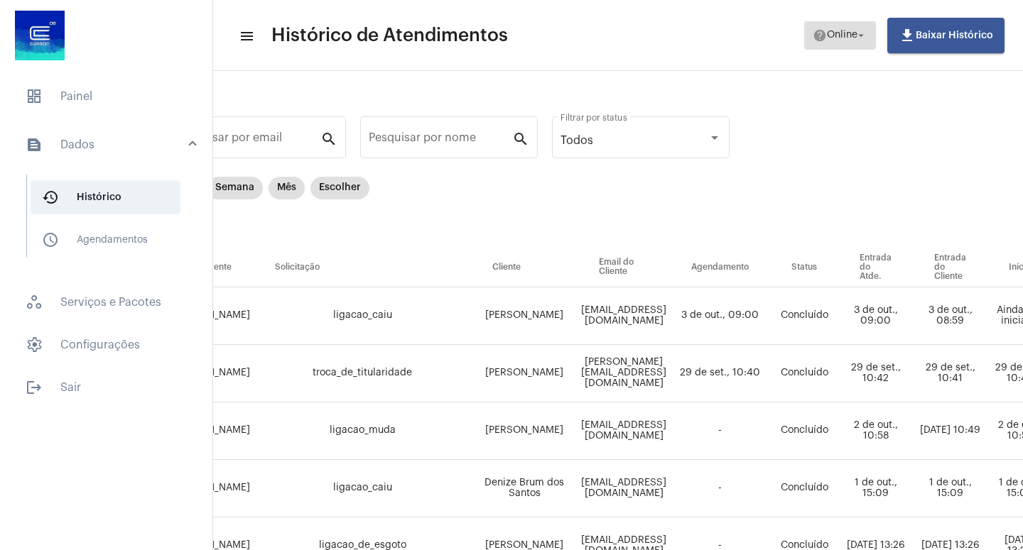
click at [858, 35] on mat-icon "arrow_drop_down" at bounding box center [860, 35] width 13 height 13
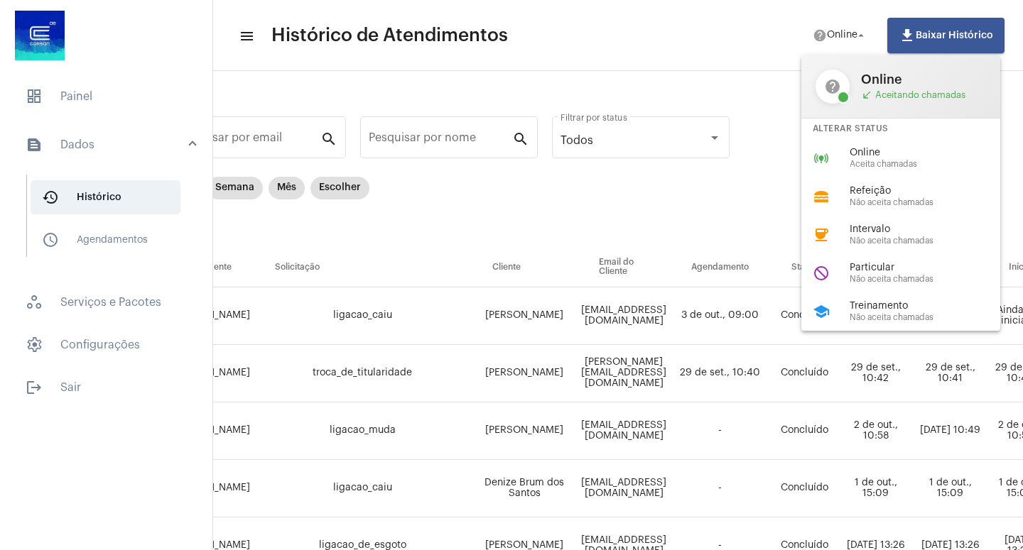
click at [870, 153] on span "Online" at bounding box center [930, 153] width 162 height 11
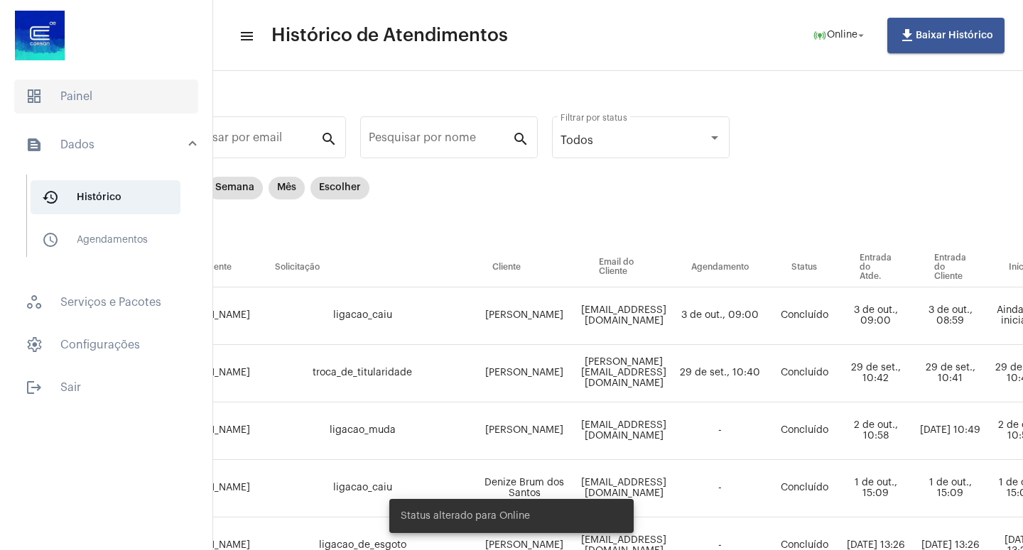
click at [80, 98] on span "dashboard Painel" at bounding box center [106, 97] width 184 height 34
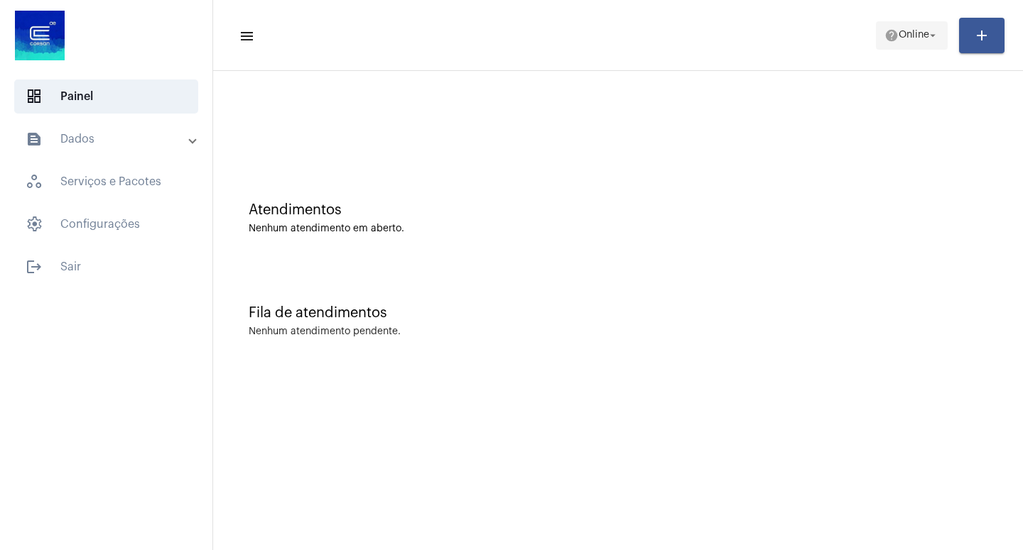
click at [922, 38] on span "Online" at bounding box center [913, 36] width 31 height 10
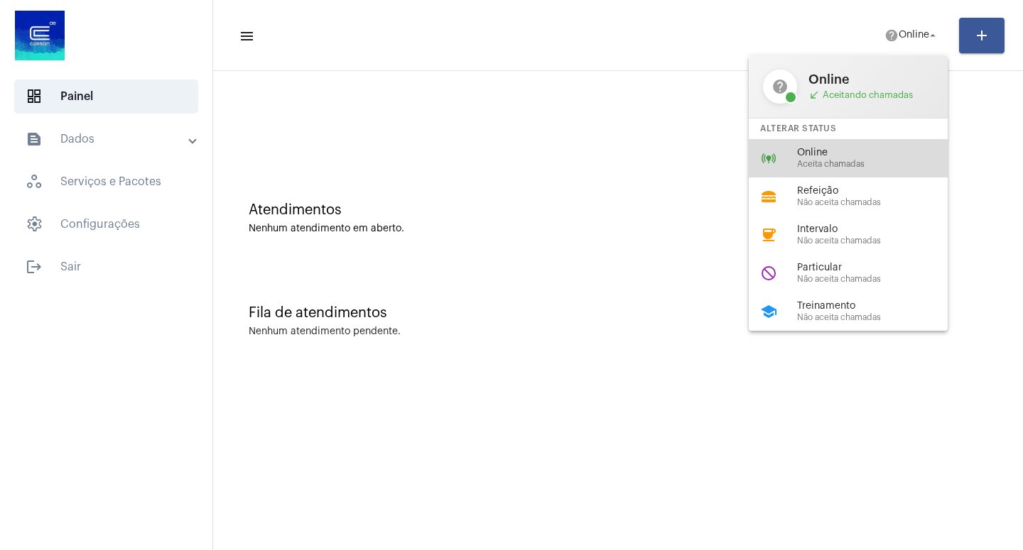
click at [828, 163] on span "Aceita chamadas" at bounding box center [878, 164] width 162 height 9
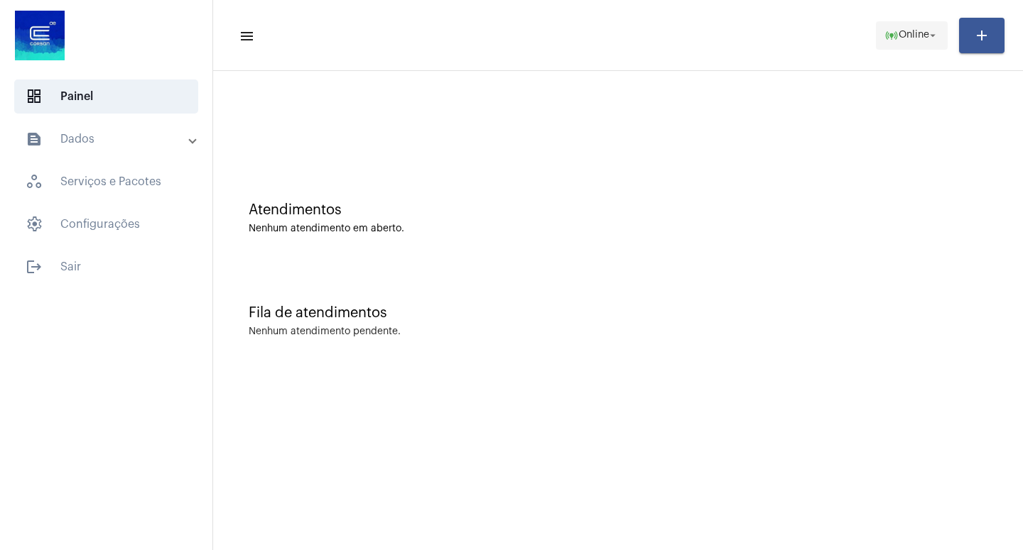
click at [936, 38] on mat-icon "arrow_drop_down" at bounding box center [932, 35] width 13 height 13
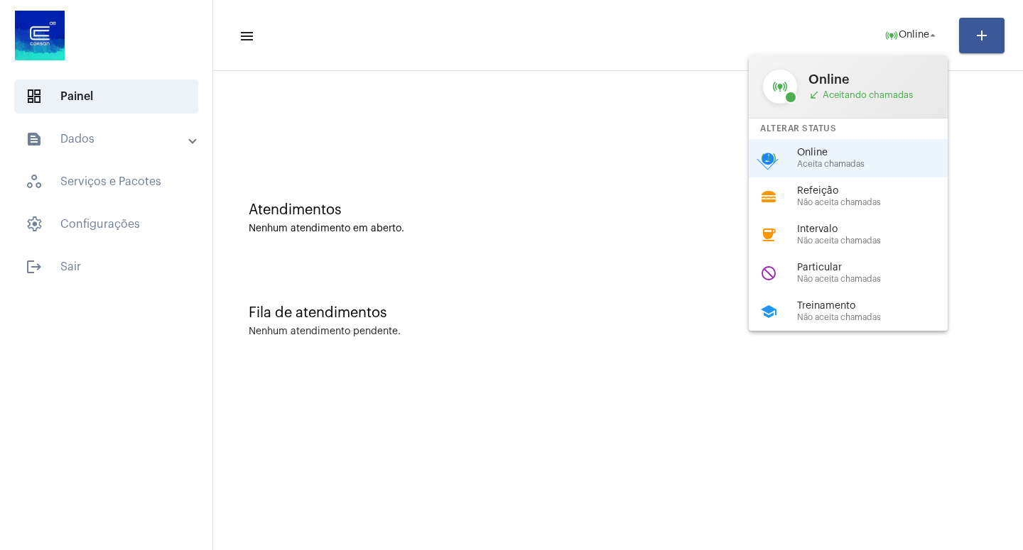
click at [826, 163] on span "Aceita chamadas" at bounding box center [878, 164] width 162 height 9
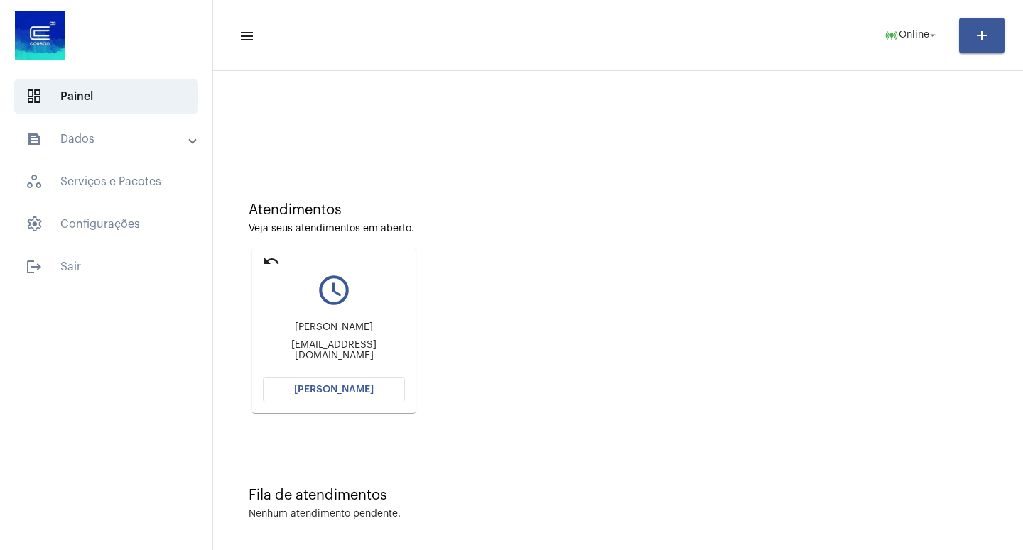
click at [334, 387] on span "[PERSON_NAME]" at bounding box center [334, 390] width 80 height 10
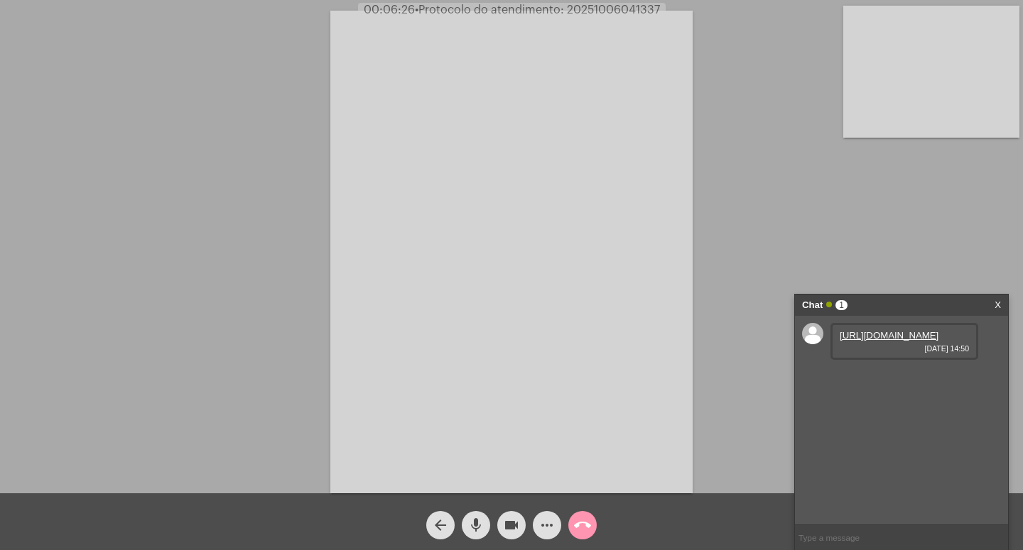
click at [992, 425] on div "[URL][DOMAIN_NAME] [DATE] 14:50" at bounding box center [901, 420] width 213 height 209
click at [866, 341] on link "[URL][DOMAIN_NAME]" at bounding box center [888, 335] width 99 height 11
click at [506, 520] on mat-icon "videocam" at bounding box center [511, 525] width 17 height 17
click at [479, 527] on mat-icon "mic" at bounding box center [475, 525] width 17 height 17
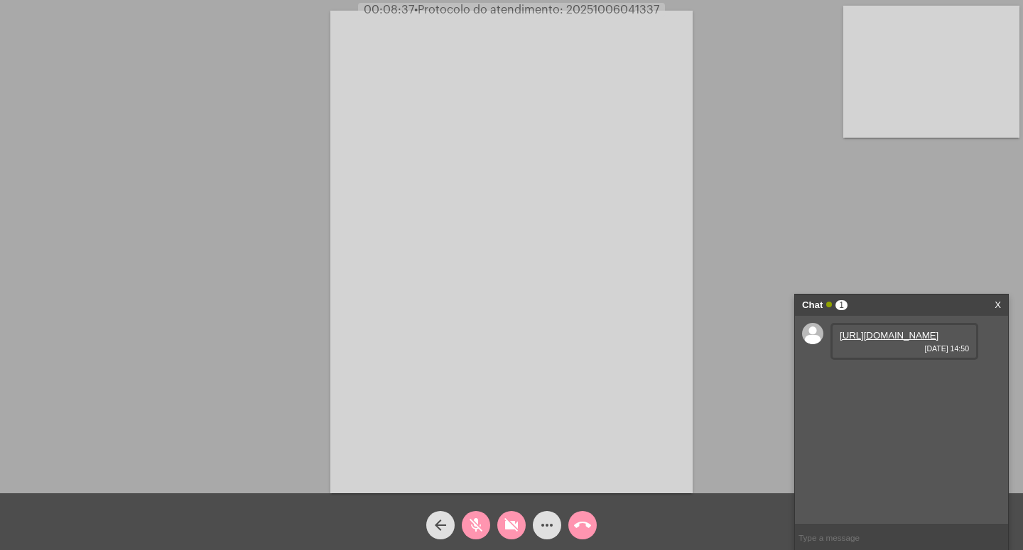
click at [506, 518] on mat-icon "videocam_off" at bounding box center [511, 525] width 17 height 17
click at [476, 523] on mat-icon "mic_off" at bounding box center [475, 525] width 17 height 17
click at [511, 522] on mat-icon "videocam" at bounding box center [511, 525] width 17 height 17
click at [479, 519] on mat-icon "mic" at bounding box center [475, 525] width 17 height 17
click at [516, 530] on mat-icon "videocam_off" at bounding box center [511, 525] width 17 height 17
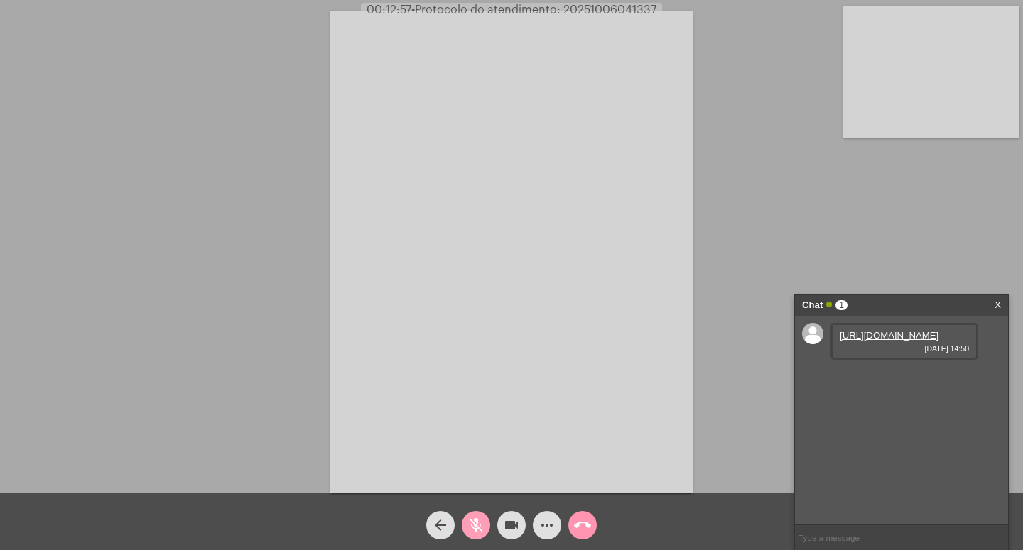
click at [463, 520] on button "mic_off" at bounding box center [476, 525] width 28 height 28
click at [479, 523] on mat-icon "mic" at bounding box center [475, 525] width 17 height 17
click at [515, 520] on mat-icon "videocam" at bounding box center [511, 525] width 17 height 17
click at [580, 523] on mat-icon "call_end" at bounding box center [582, 525] width 17 height 17
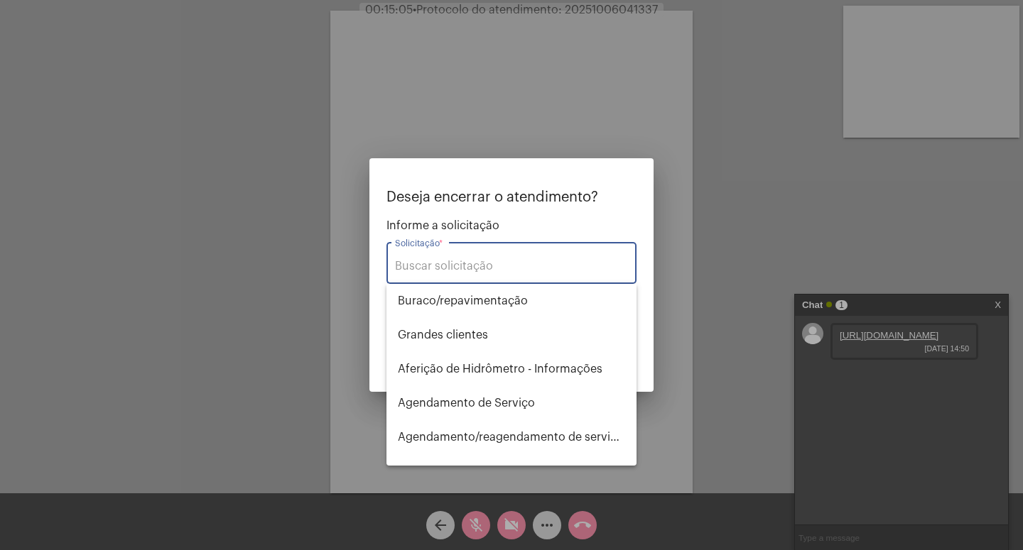
click at [418, 262] on input "Solicitação *" at bounding box center [511, 266] width 233 height 13
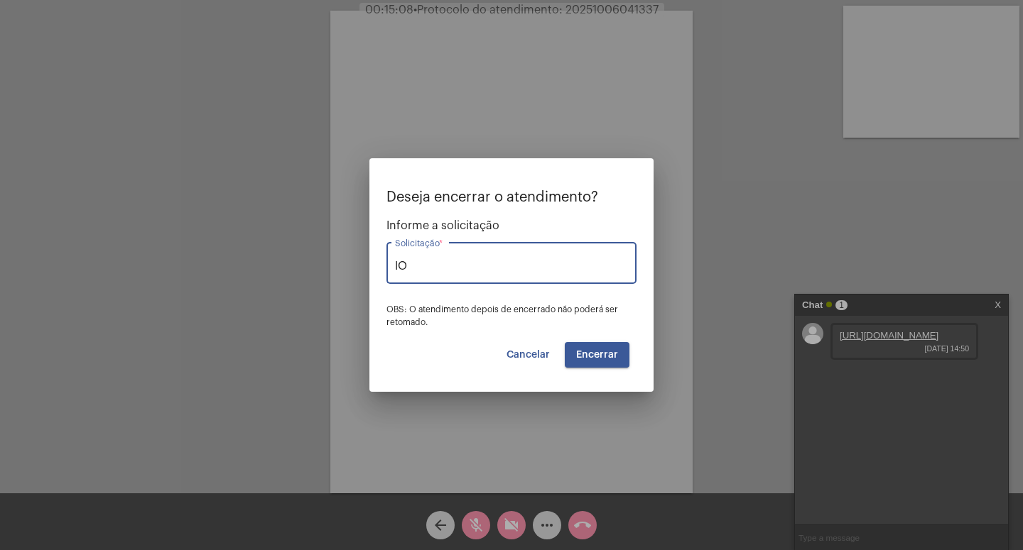
type input "I"
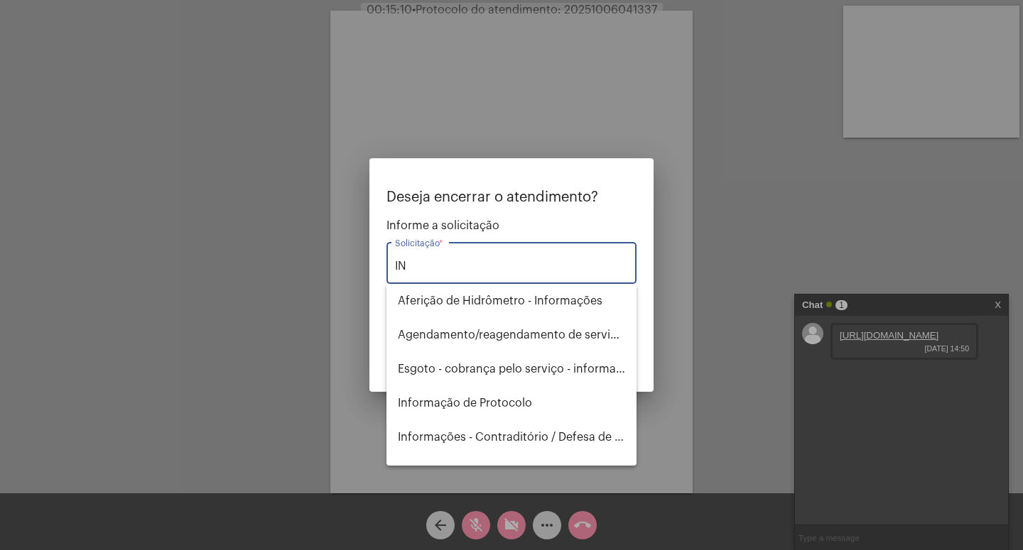
type input "I"
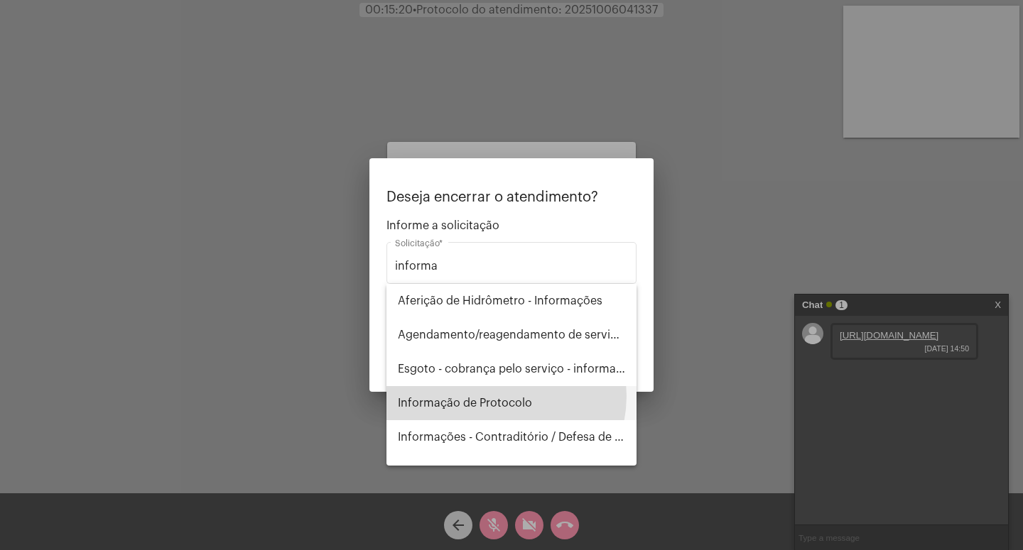
click at [496, 396] on span "Informação de Protocolo" at bounding box center [511, 403] width 227 height 34
type input "Informação de Protocolo"
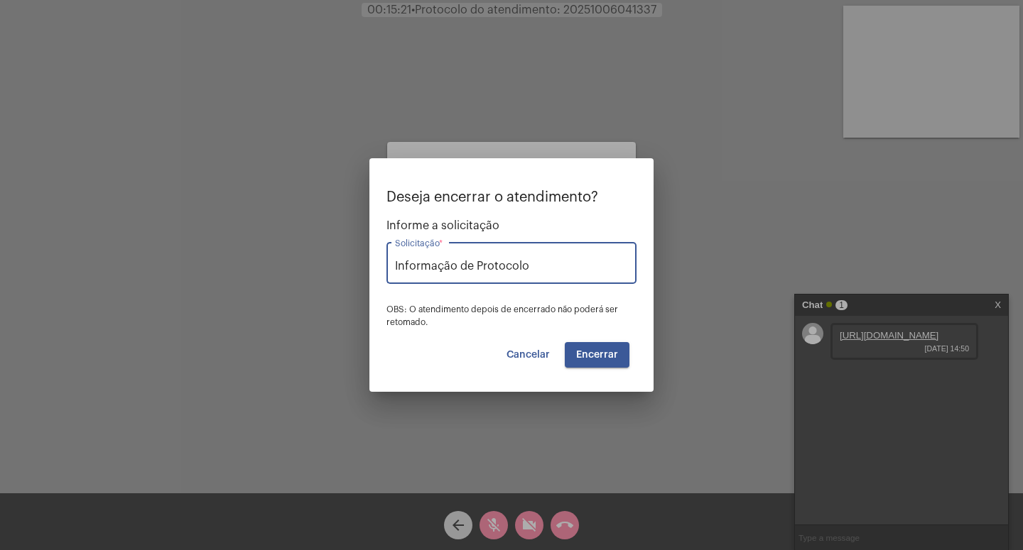
click at [601, 347] on button "Encerrar" at bounding box center [597, 355] width 65 height 26
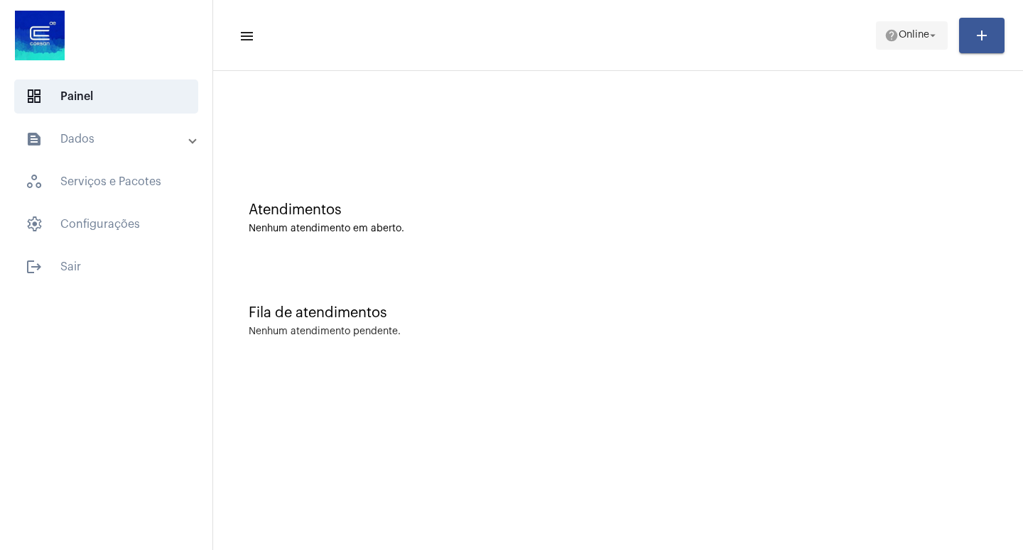
click at [932, 39] on mat-icon "arrow_drop_down" at bounding box center [932, 35] width 13 height 13
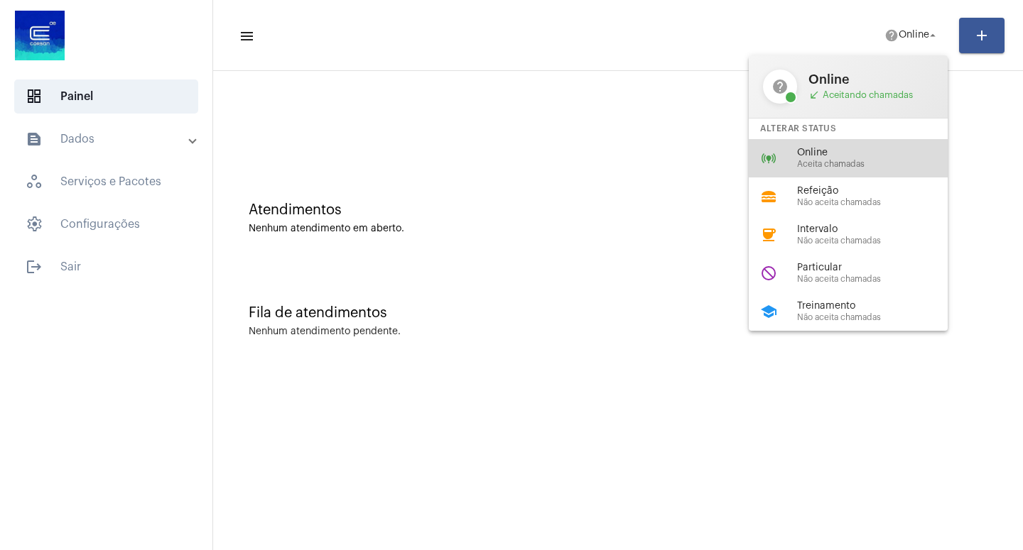
click at [848, 147] on div "online_prediction Online Aceita chamadas" at bounding box center [859, 158] width 222 height 38
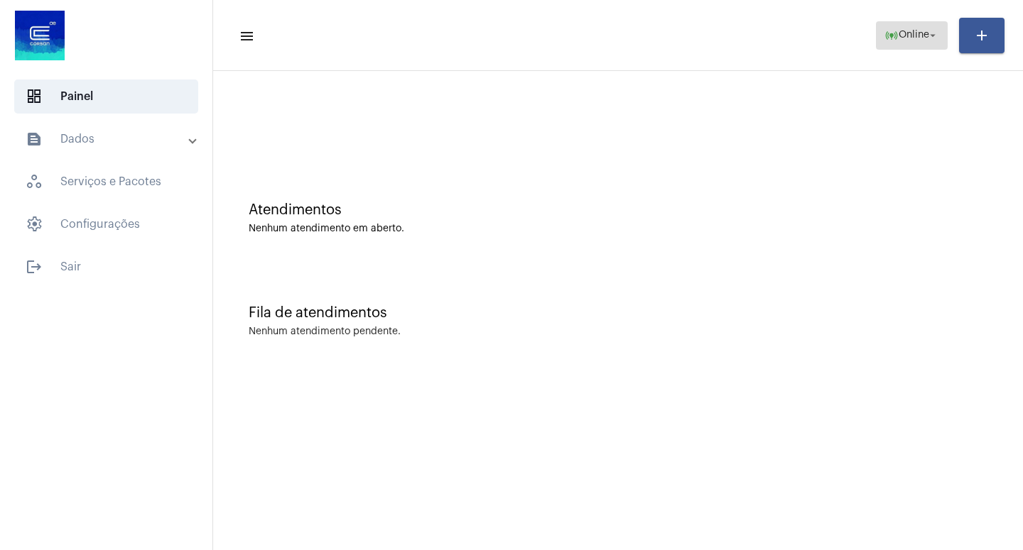
click at [932, 38] on mat-icon "arrow_drop_down" at bounding box center [932, 35] width 13 height 13
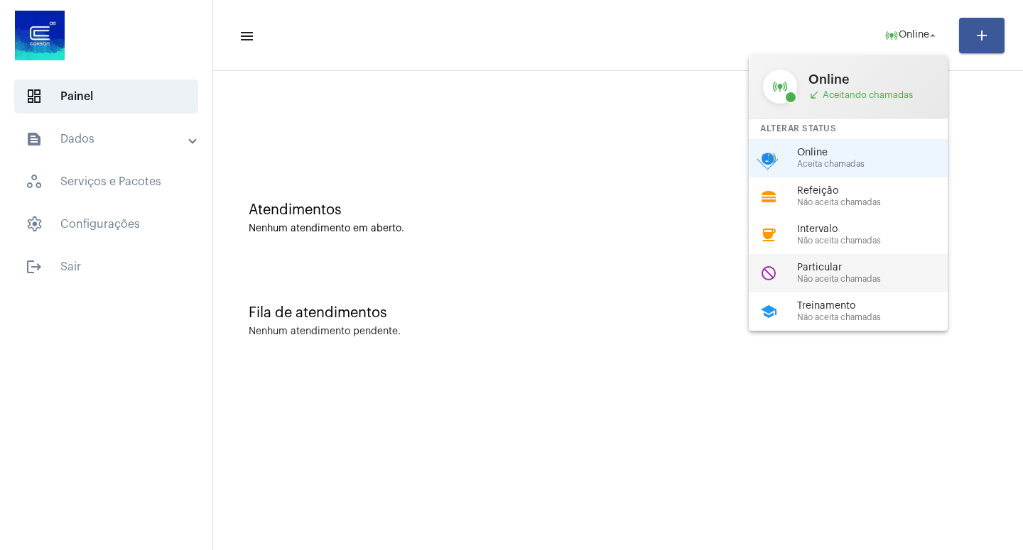
click at [849, 279] on div "Particular Não aceita chamadas" at bounding box center [878, 273] width 162 height 21
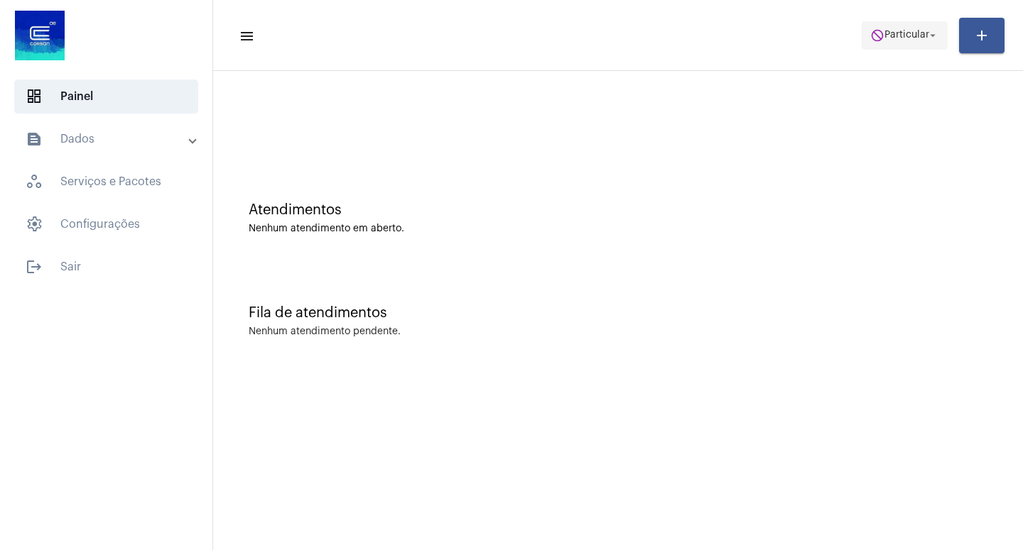
click at [926, 31] on mat-icon "arrow_drop_down" at bounding box center [932, 35] width 13 height 13
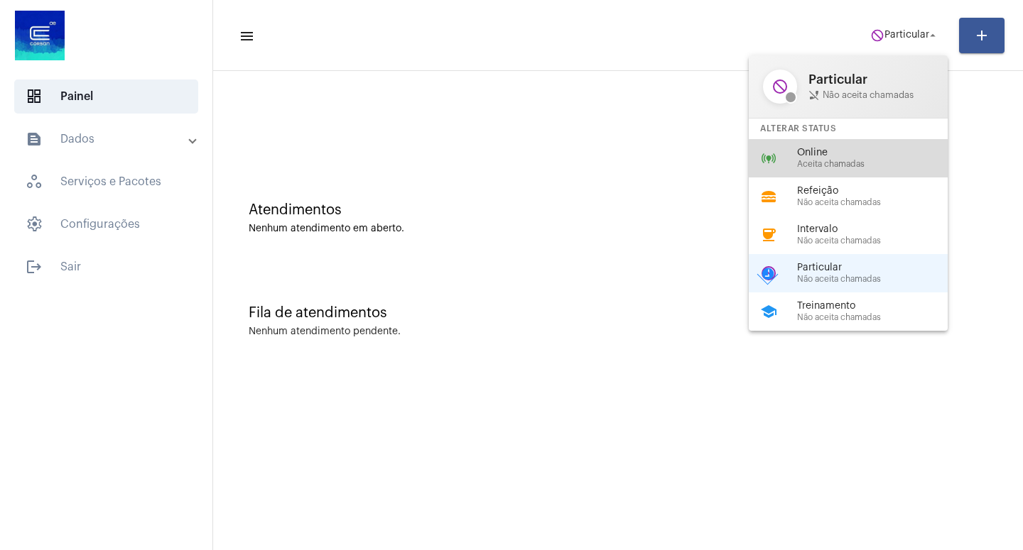
click at [854, 162] on span "Aceita chamadas" at bounding box center [878, 164] width 162 height 9
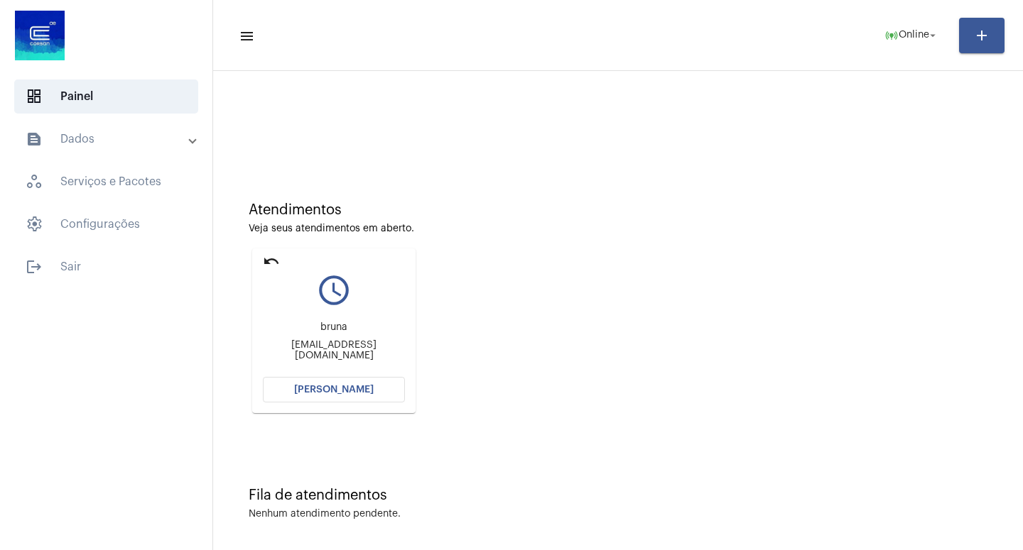
click at [348, 397] on button "[PERSON_NAME]" at bounding box center [334, 390] width 142 height 26
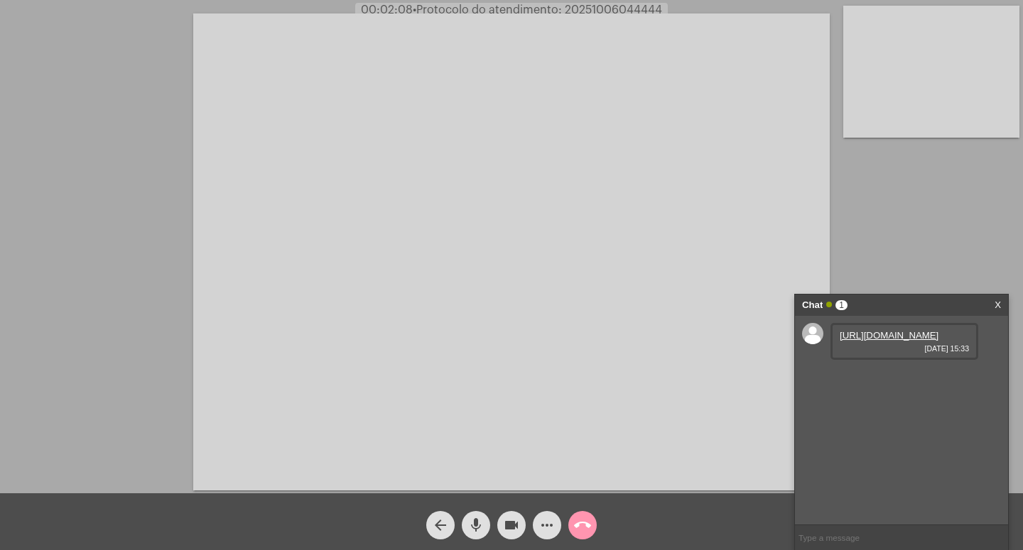
click at [878, 341] on link "[URL][DOMAIN_NAME]" at bounding box center [888, 335] width 99 height 11
click at [870, 381] on link "[URL][DOMAIN_NAME]" at bounding box center [888, 376] width 99 height 11
click at [512, 525] on mat-icon "videocam" at bounding box center [511, 525] width 17 height 17
click at [477, 523] on mat-icon "mic" at bounding box center [475, 525] width 17 height 17
click at [518, 523] on mat-icon "videocam_off" at bounding box center [511, 525] width 17 height 17
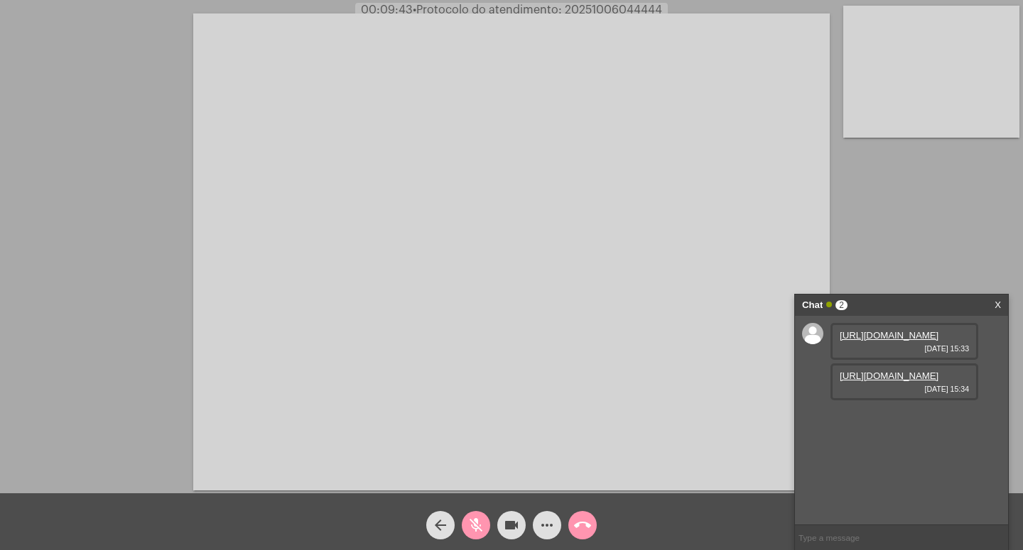
click at [470, 526] on mat-icon "mic_off" at bounding box center [475, 525] width 17 height 17
click at [508, 525] on mat-icon "videocam" at bounding box center [511, 525] width 17 height 17
click at [474, 525] on mat-icon "mic" at bounding box center [475, 525] width 17 height 17
click at [892, 381] on link "[URL][DOMAIN_NAME]" at bounding box center [888, 376] width 99 height 11
click at [510, 524] on mat-icon "videocam_off" at bounding box center [511, 525] width 17 height 17
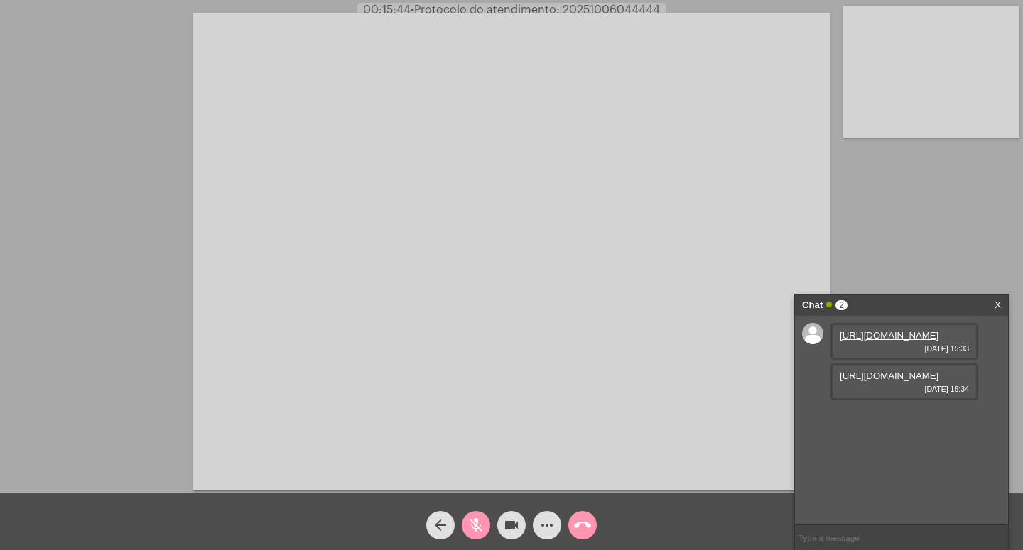
click at [480, 522] on mat-icon "mic_off" at bounding box center [475, 525] width 17 height 17
click at [511, 525] on mat-icon "videocam" at bounding box center [511, 525] width 17 height 17
click at [473, 521] on mat-icon "mic" at bounding box center [475, 525] width 17 height 17
click at [581, 524] on mat-icon "call_end" at bounding box center [582, 525] width 17 height 17
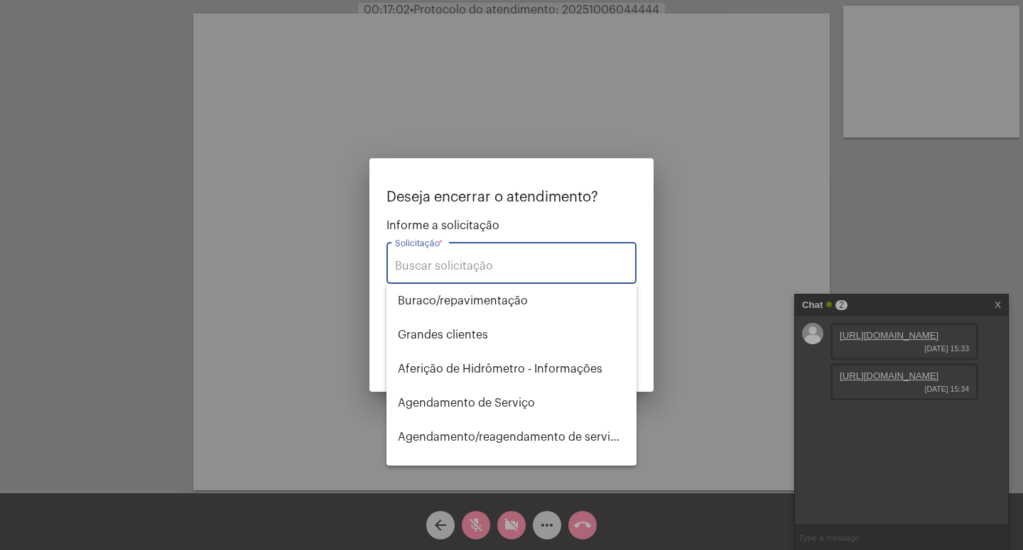
click at [449, 257] on div "Solicitação *" at bounding box center [511, 261] width 233 height 45
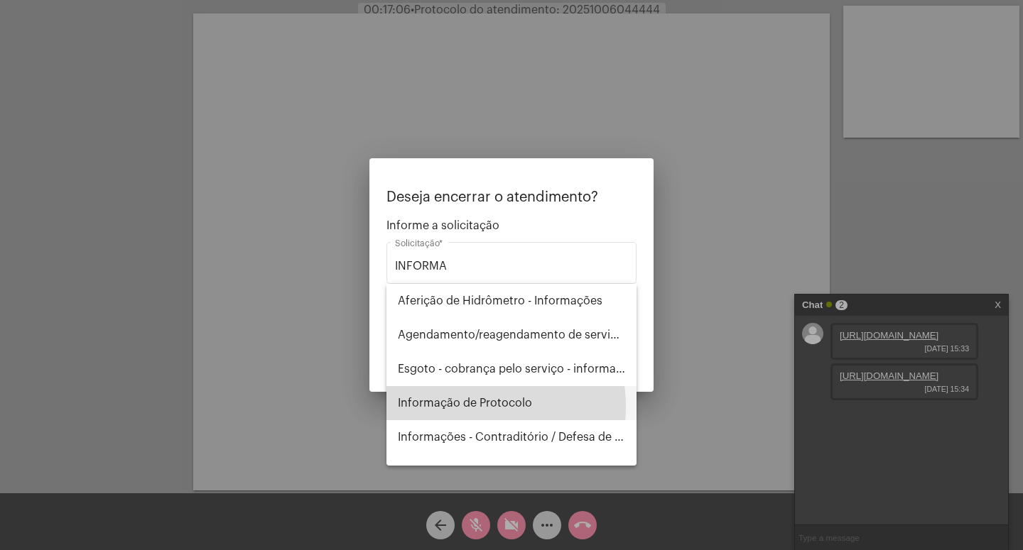
click at [464, 407] on span "Informação de Protocolo" at bounding box center [511, 403] width 227 height 34
type input "Informação de Protocolo"
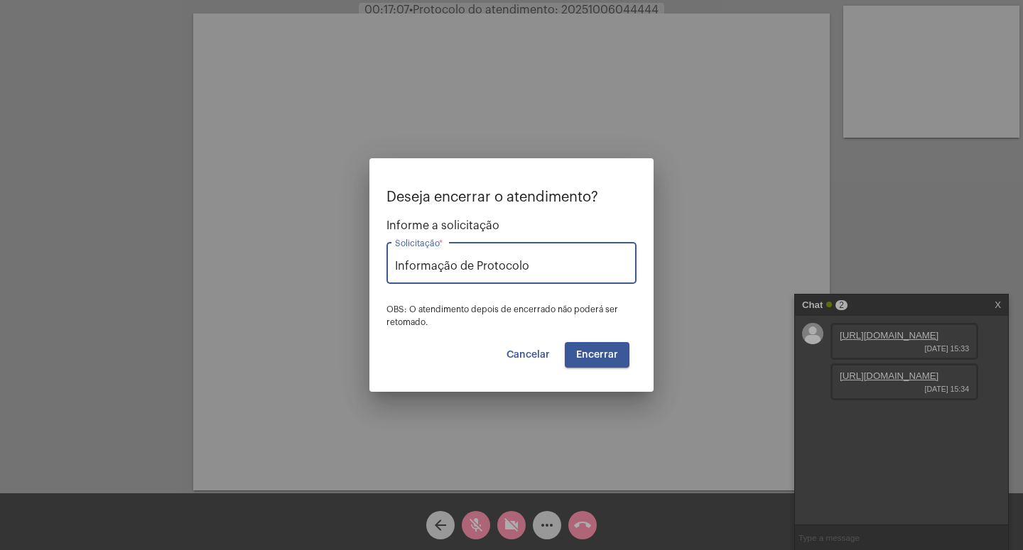
click at [592, 351] on span "Encerrar" at bounding box center [597, 355] width 42 height 10
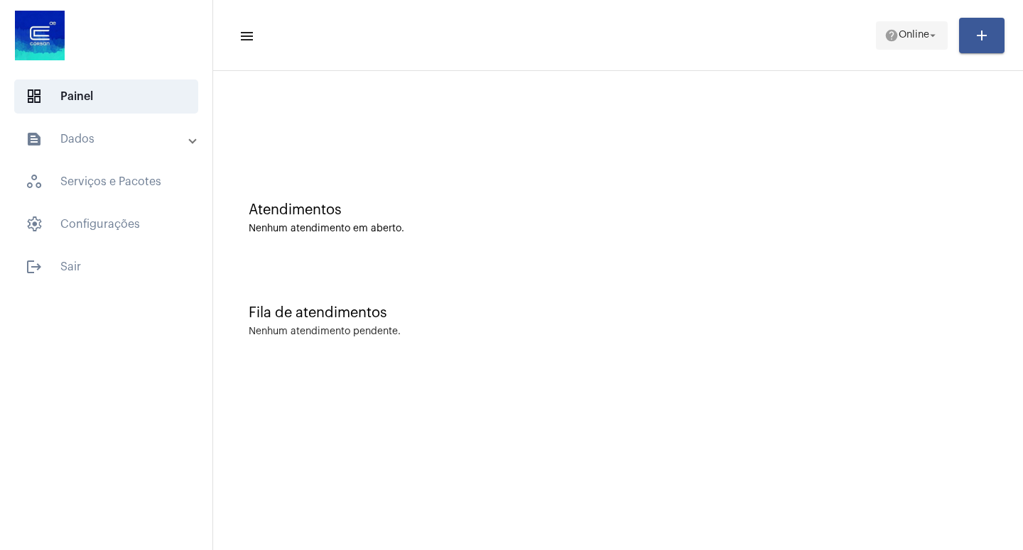
click at [928, 36] on mat-icon "arrow_drop_down" at bounding box center [932, 35] width 13 height 13
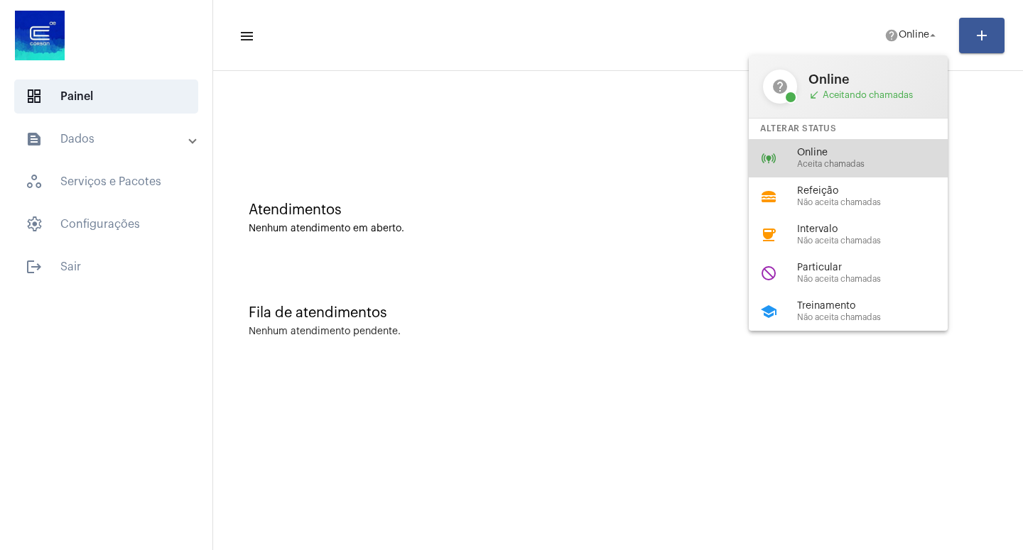
click at [851, 162] on span "Aceita chamadas" at bounding box center [878, 164] width 162 height 9
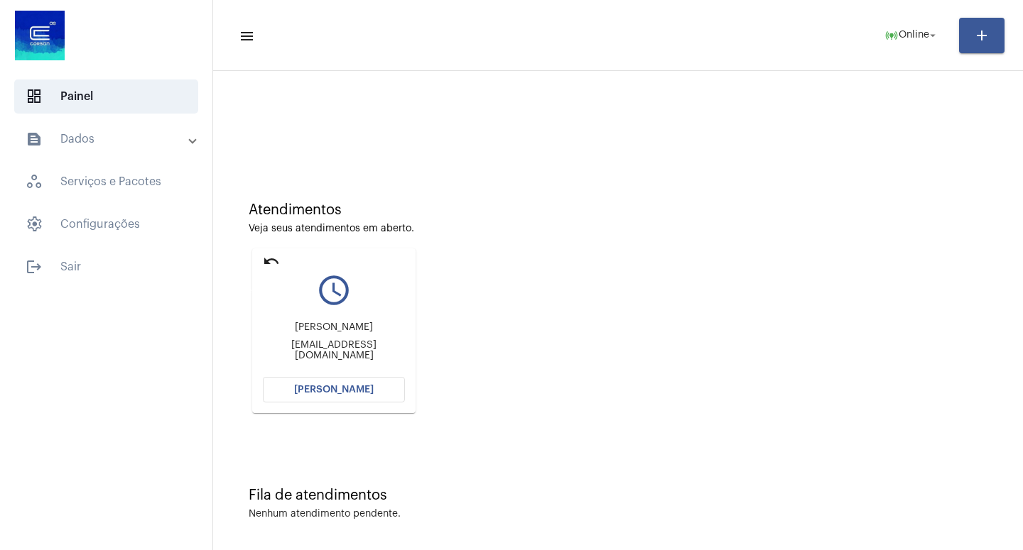
click at [263, 256] on mat-icon "undo" at bounding box center [271, 261] width 17 height 17
click at [935, 38] on mat-icon "arrow_drop_down" at bounding box center [932, 35] width 13 height 13
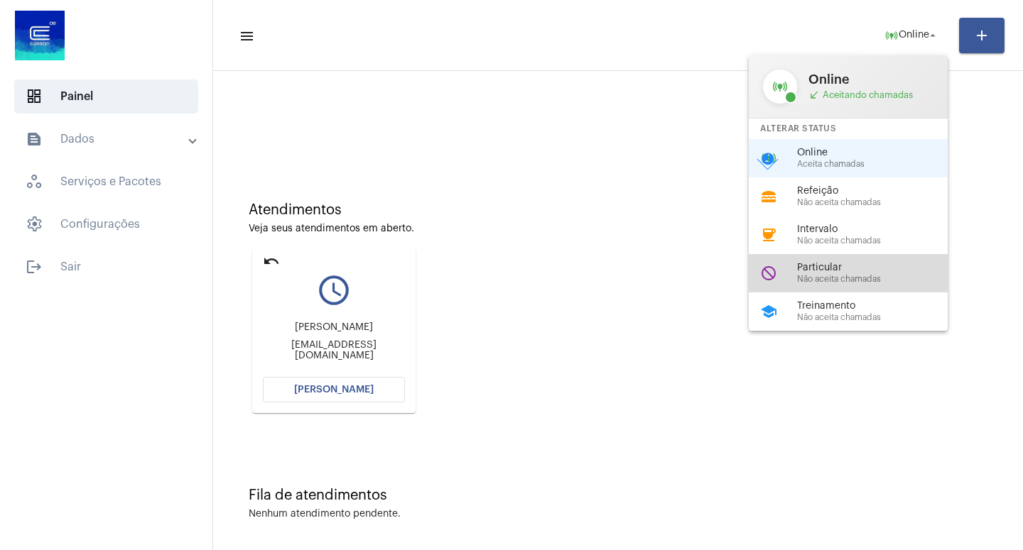
click at [822, 273] on span "Particular" at bounding box center [878, 268] width 162 height 11
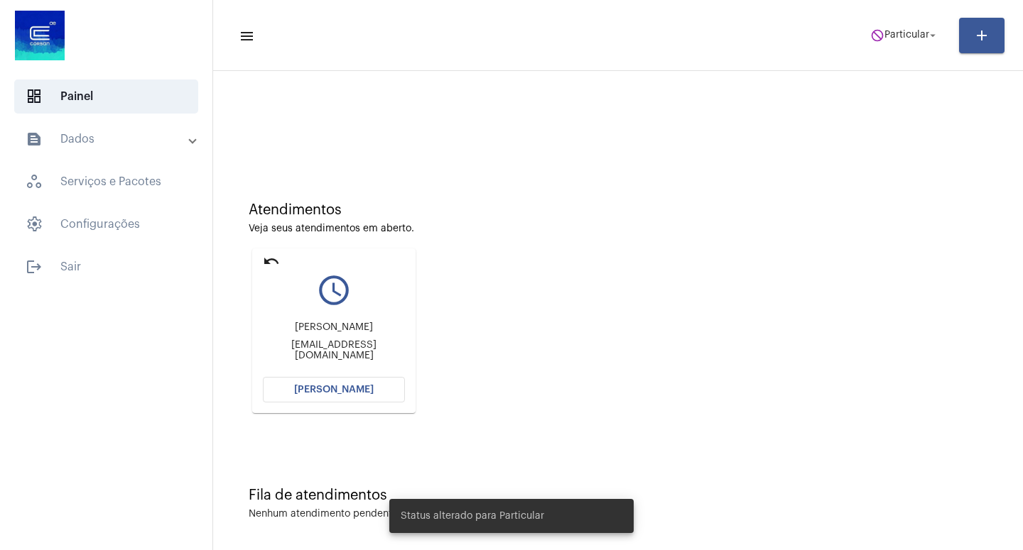
click at [254, 258] on mat-card "undo query_builder [PERSON_NAME] [EMAIL_ADDRESS][DOMAIN_NAME] [PERSON_NAME]" at bounding box center [333, 331] width 163 height 165
click at [268, 258] on mat-icon "undo" at bounding box center [271, 261] width 17 height 17
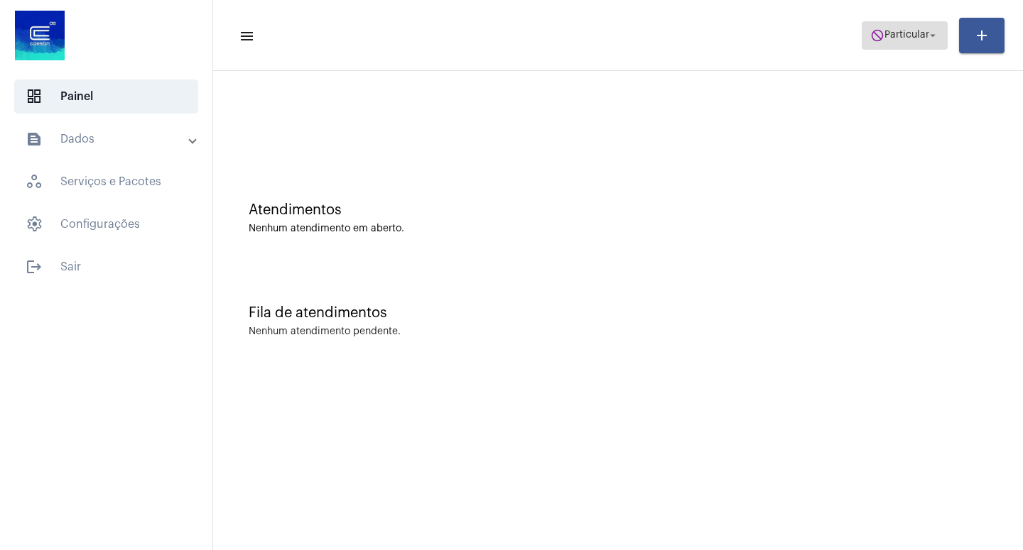
click at [934, 32] on mat-icon "arrow_drop_down" at bounding box center [932, 35] width 13 height 13
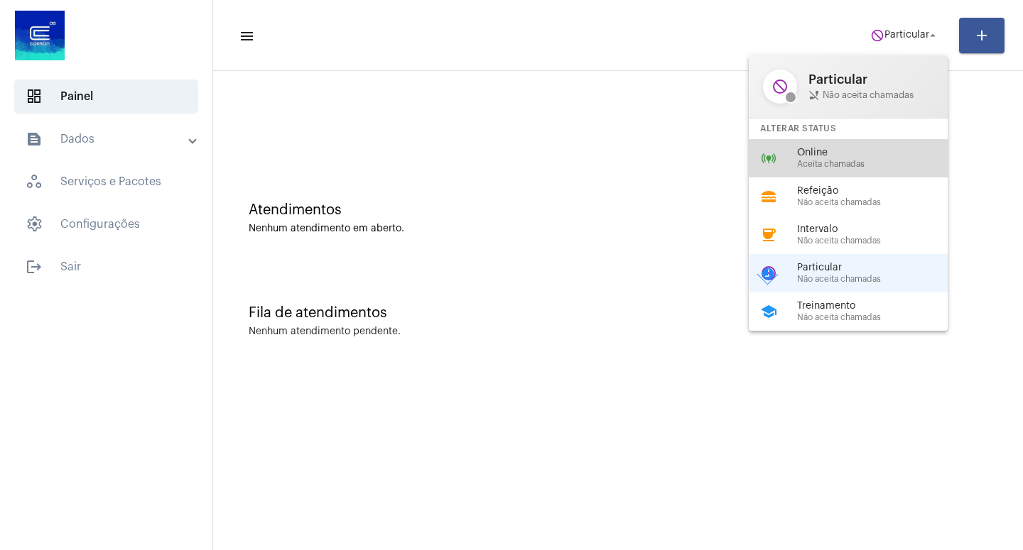
click at [844, 152] on span "Online" at bounding box center [878, 153] width 162 height 11
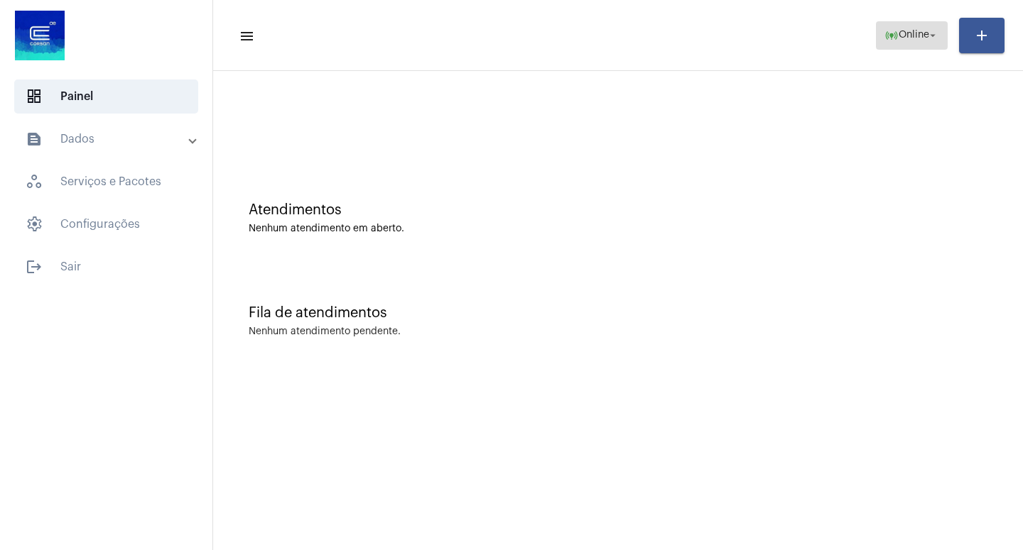
click at [929, 34] on mat-icon "arrow_drop_down" at bounding box center [932, 35] width 13 height 13
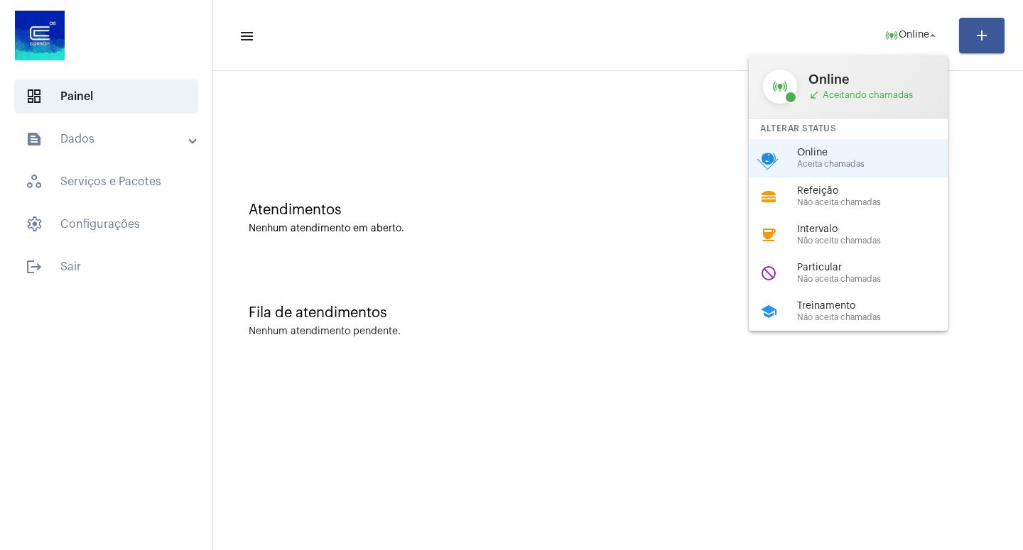
click at [819, 165] on span "Aceita chamadas" at bounding box center [878, 164] width 162 height 9
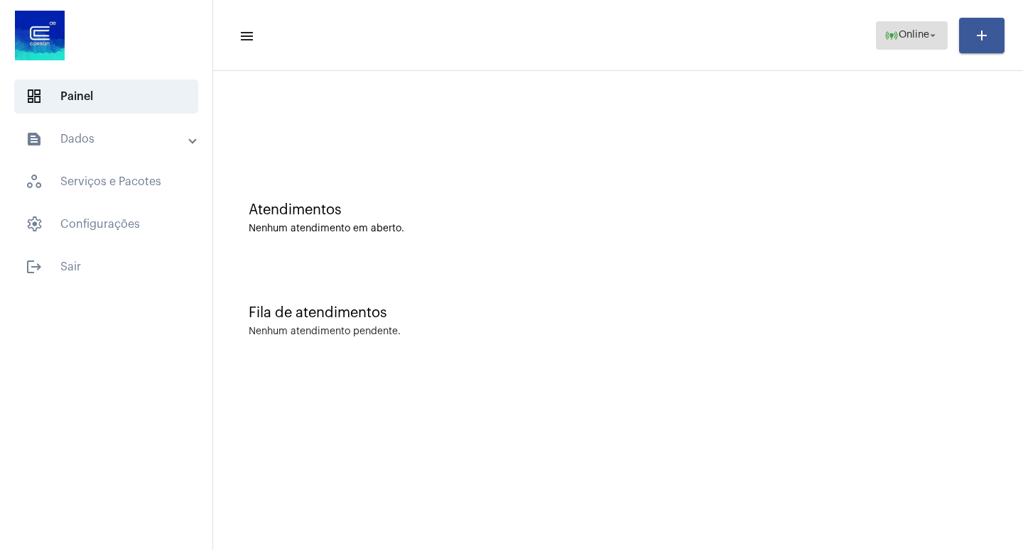
click at [937, 29] on mat-icon "arrow_drop_down" at bounding box center [932, 35] width 13 height 13
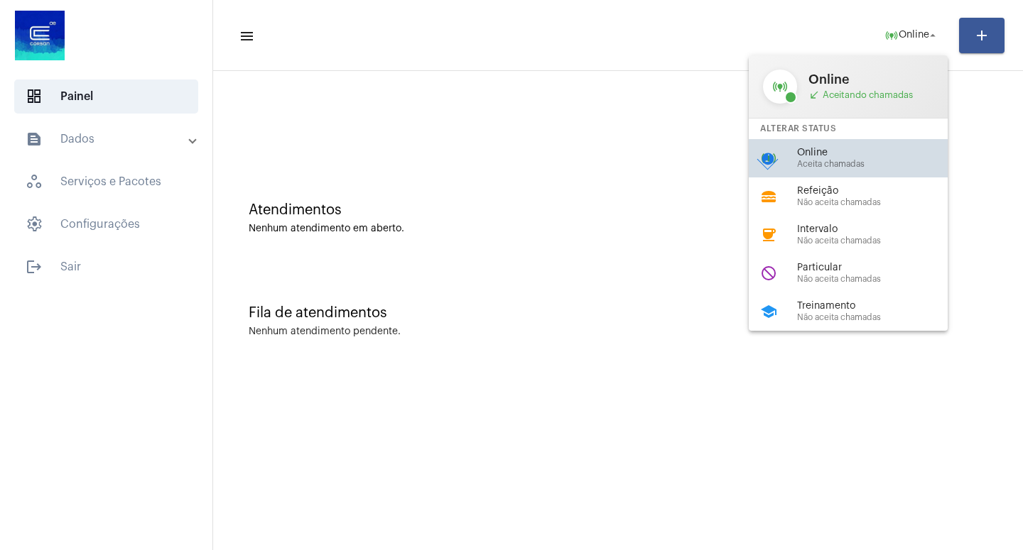
click at [824, 150] on span "Online" at bounding box center [878, 153] width 162 height 11
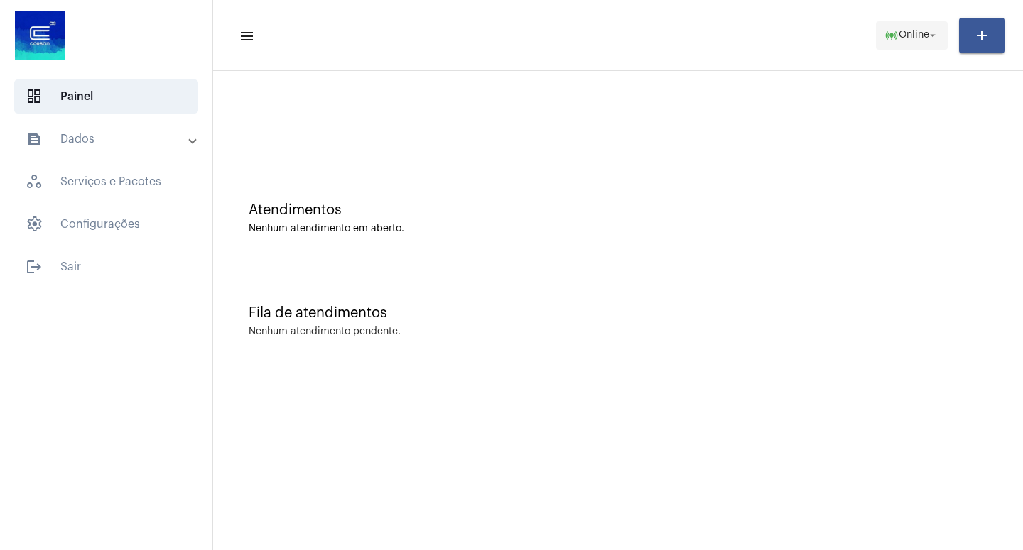
click at [942, 32] on button "online_prediction Online arrow_drop_down" at bounding box center [912, 35] width 72 height 28
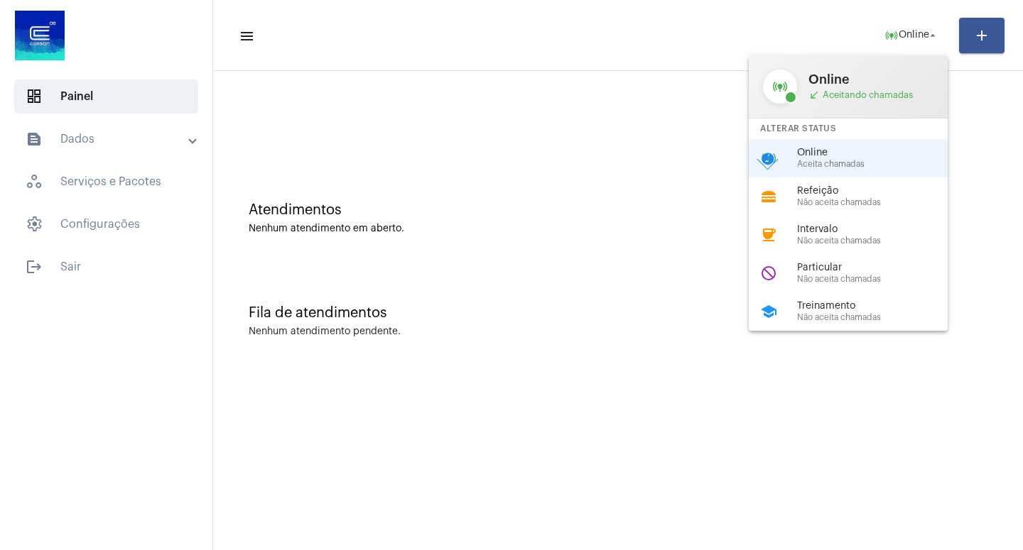
click at [844, 158] on span "Online" at bounding box center [878, 153] width 162 height 11
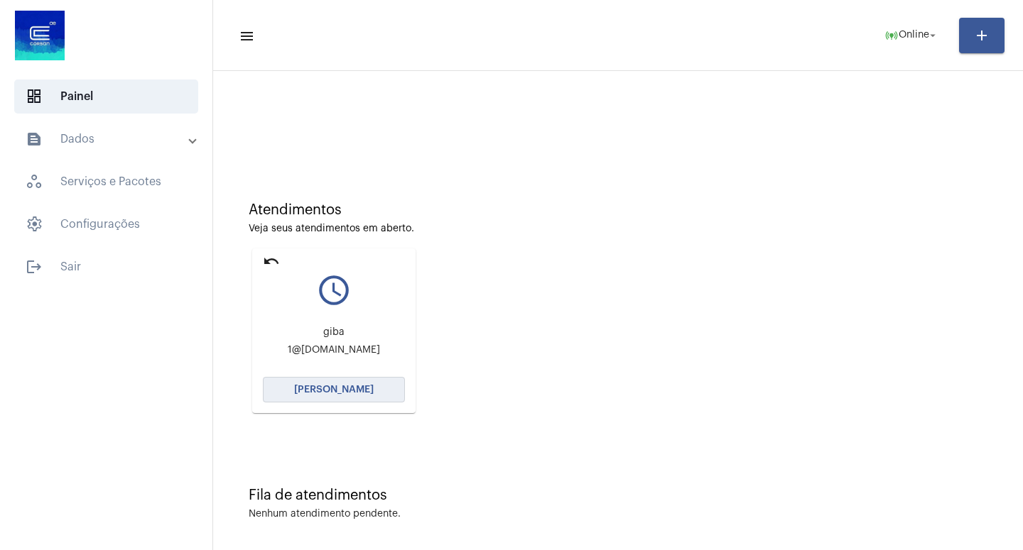
click at [326, 385] on button "[PERSON_NAME]" at bounding box center [334, 390] width 142 height 26
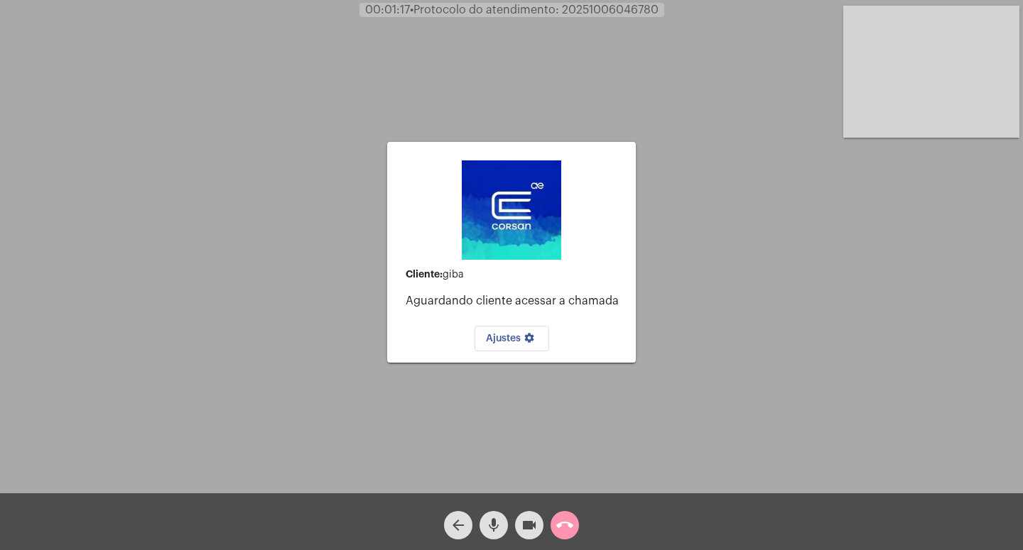
click at [510, 523] on div "mic" at bounding box center [494, 522] width 36 height 36
drag, startPoint x: 535, startPoint y: 520, endPoint x: 543, endPoint y: 523, distance: 9.0
click at [535, 520] on mat-icon "videocam" at bounding box center [528, 525] width 17 height 17
click at [568, 522] on mat-icon "call_end" at bounding box center [564, 525] width 17 height 17
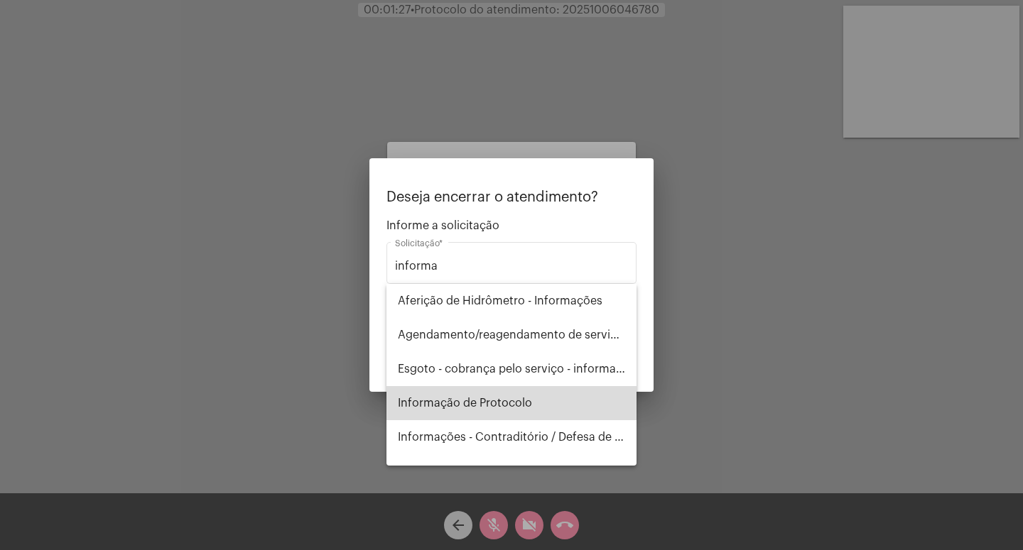
click at [523, 400] on span "Informação de Protocolo" at bounding box center [511, 403] width 227 height 34
type input "Informação de Protocolo"
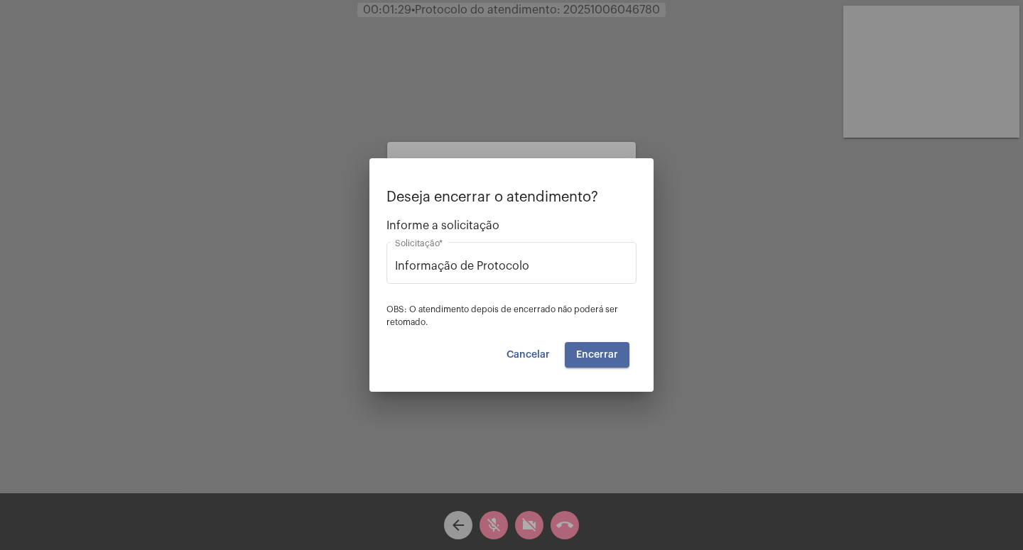
click at [601, 354] on span "Encerrar" at bounding box center [597, 355] width 42 height 10
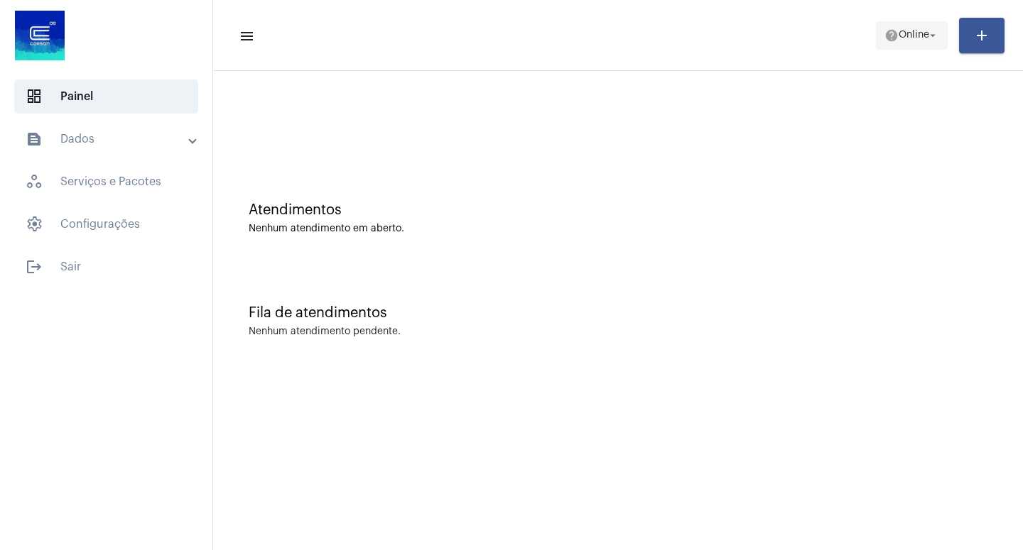
click at [932, 35] on mat-icon "arrow_drop_down" at bounding box center [932, 35] width 13 height 13
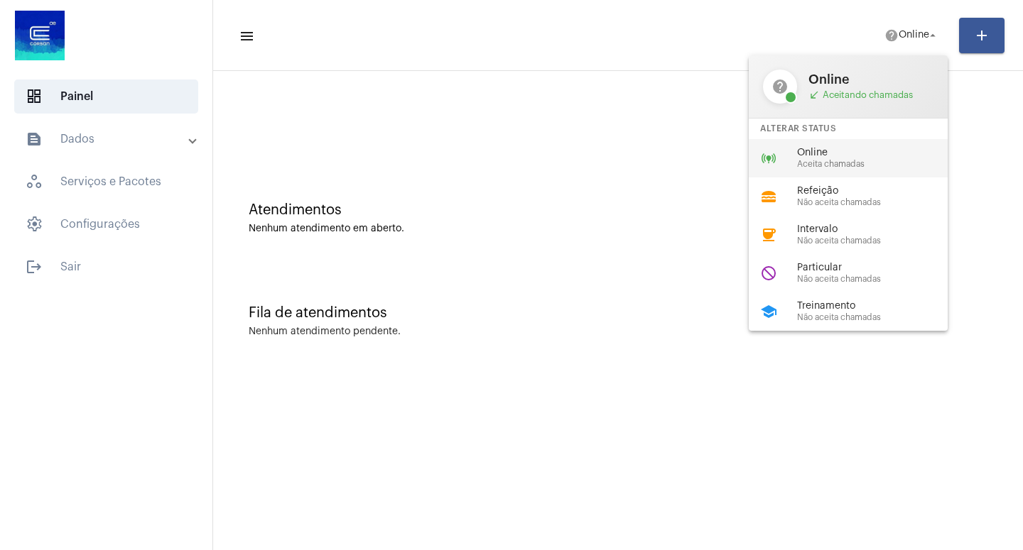
click at [868, 155] on span "Online" at bounding box center [878, 153] width 162 height 11
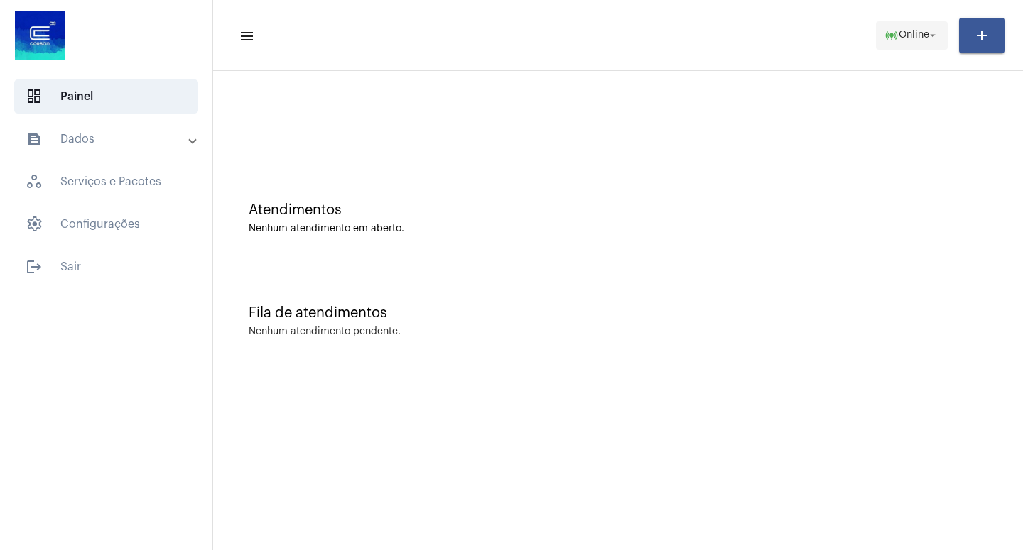
click at [932, 31] on mat-icon "arrow_drop_down" at bounding box center [932, 35] width 13 height 13
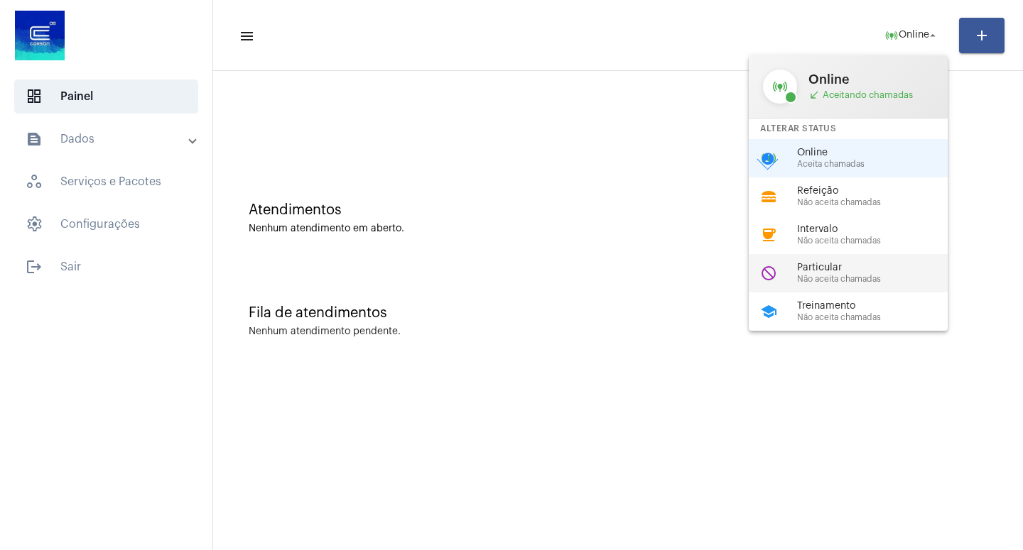
click at [843, 281] on span "Não aceita chamadas" at bounding box center [878, 279] width 162 height 9
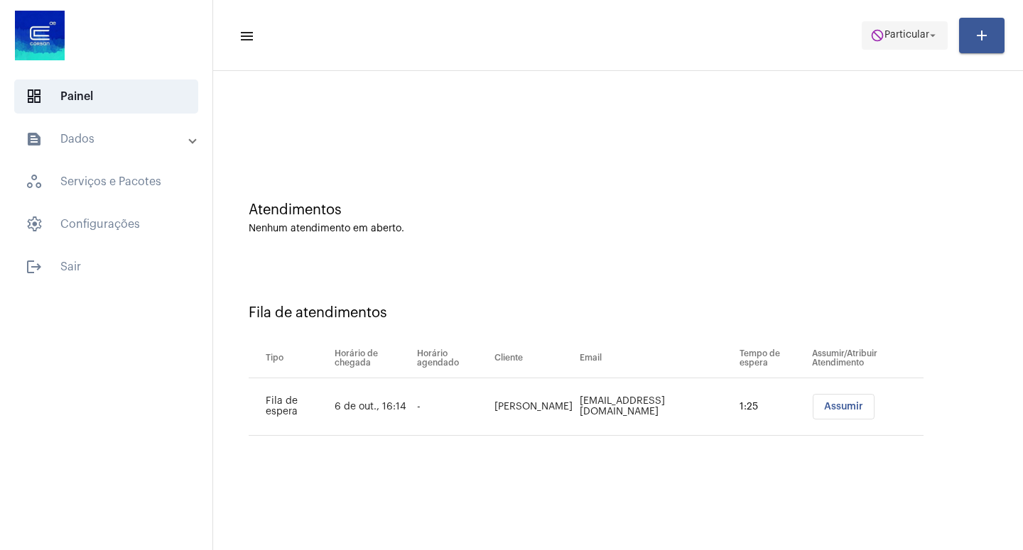
click at [933, 33] on mat-icon "arrow_drop_down" at bounding box center [932, 35] width 13 height 13
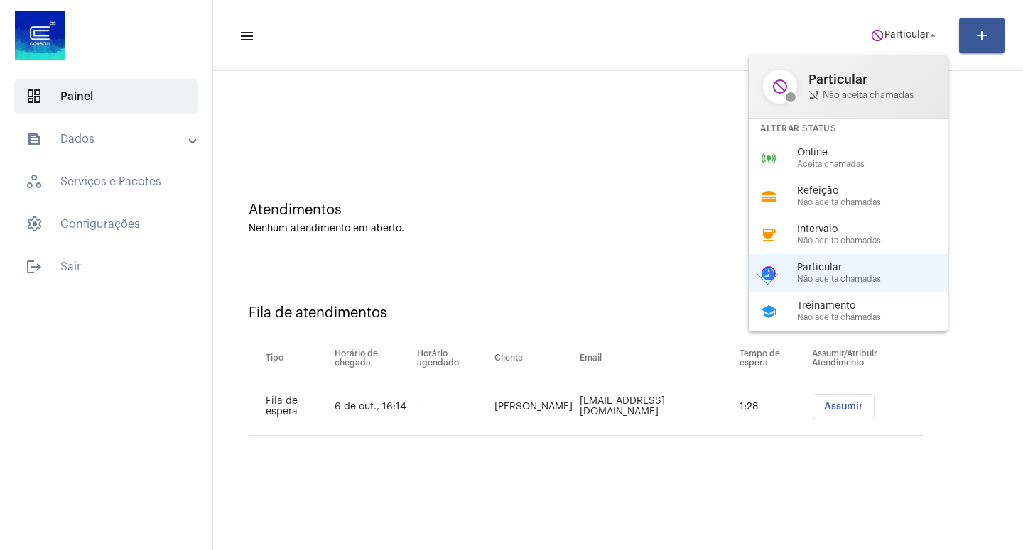
click at [64, 264] on div at bounding box center [511, 275] width 1023 height 550
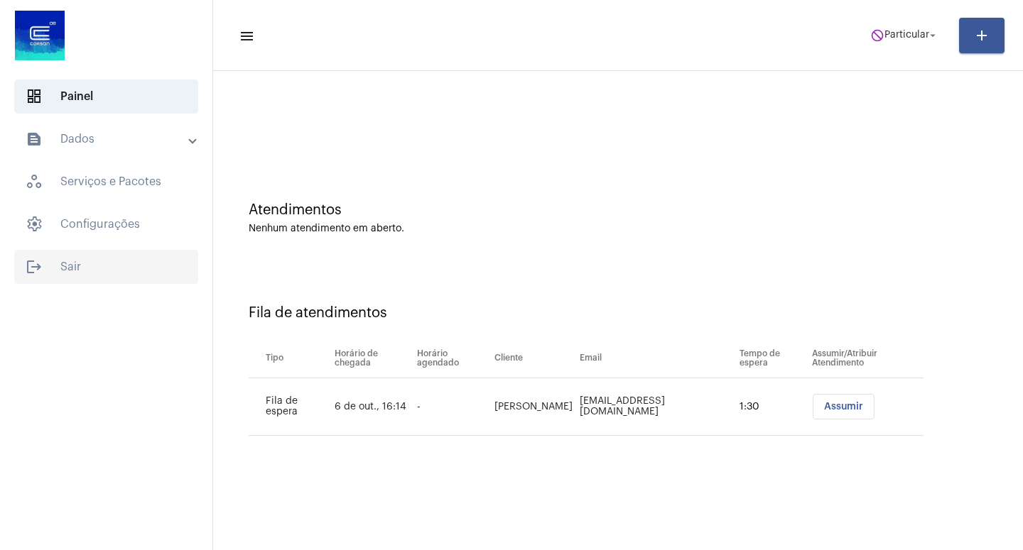
click at [71, 263] on span "logout Sair" at bounding box center [106, 267] width 184 height 34
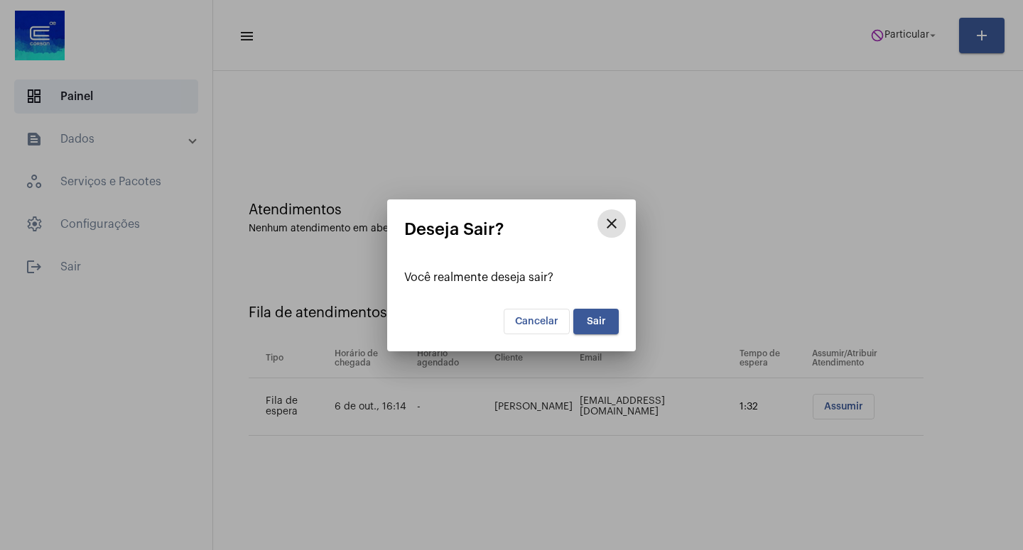
click at [594, 324] on span "Sair" at bounding box center [596, 322] width 19 height 10
